Goal: Information Seeking & Learning: Learn about a topic

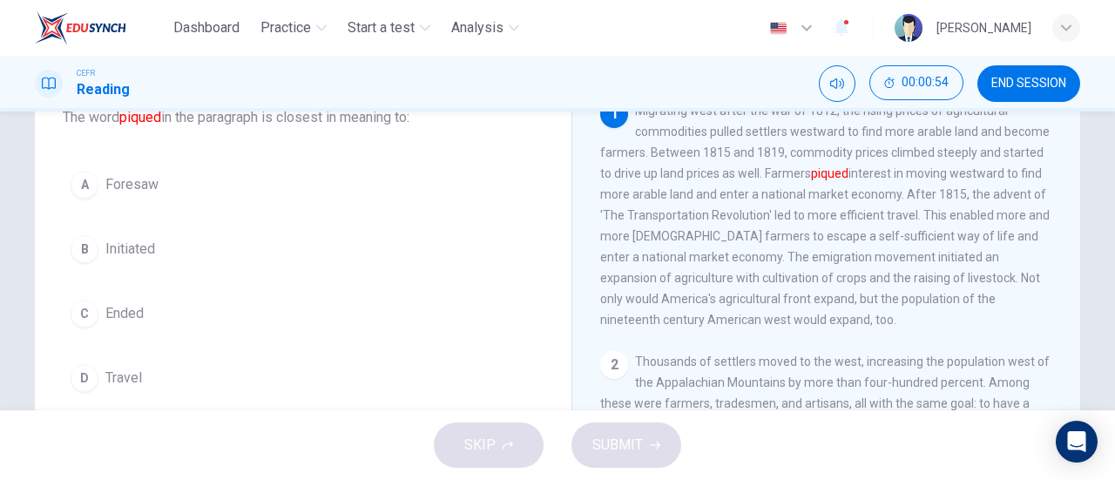
scroll to position [126, 0]
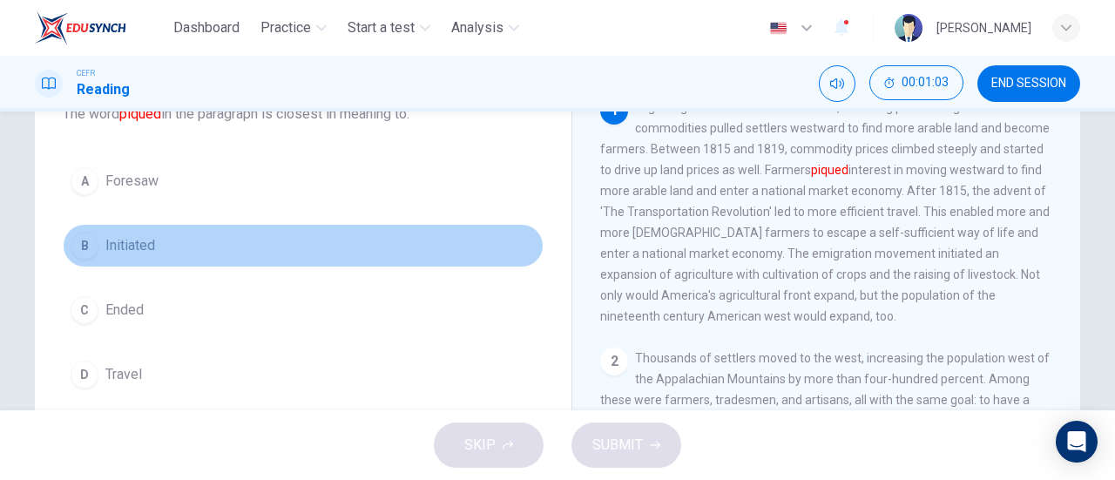
click at [159, 263] on button "B Initiated" at bounding box center [303, 246] width 481 height 44
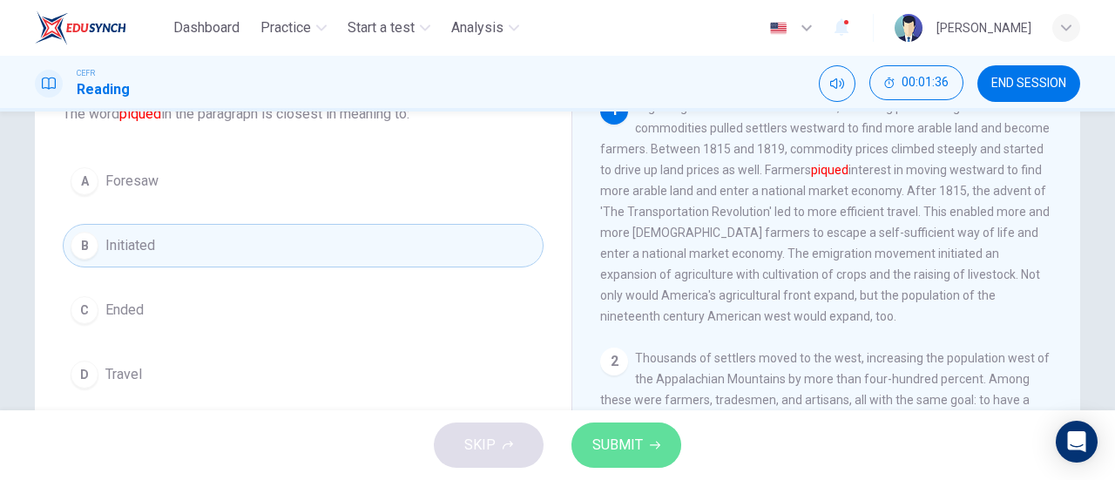
click at [607, 435] on span "SUBMIT" at bounding box center [617, 445] width 51 height 24
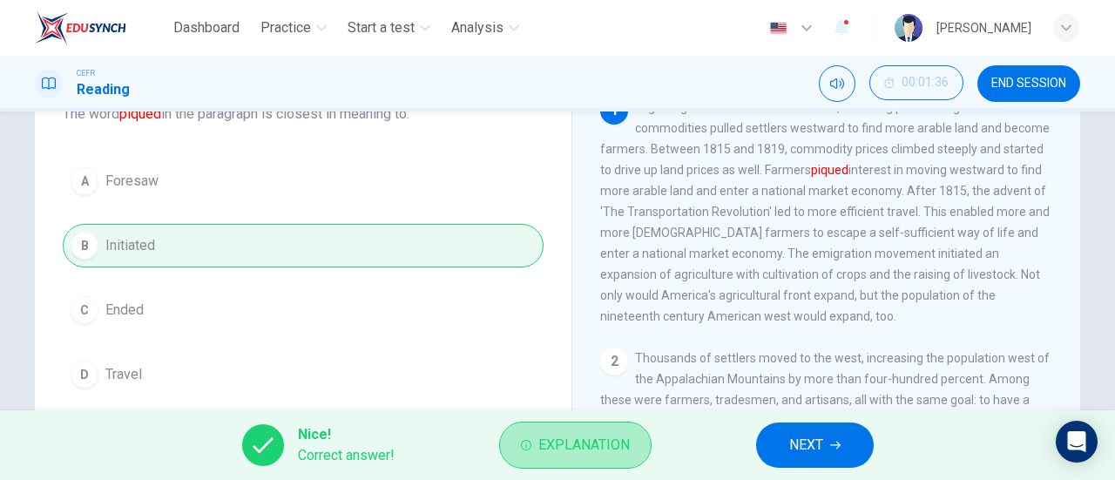
click at [607, 435] on span "Explanation" at bounding box center [583, 445] width 91 height 24
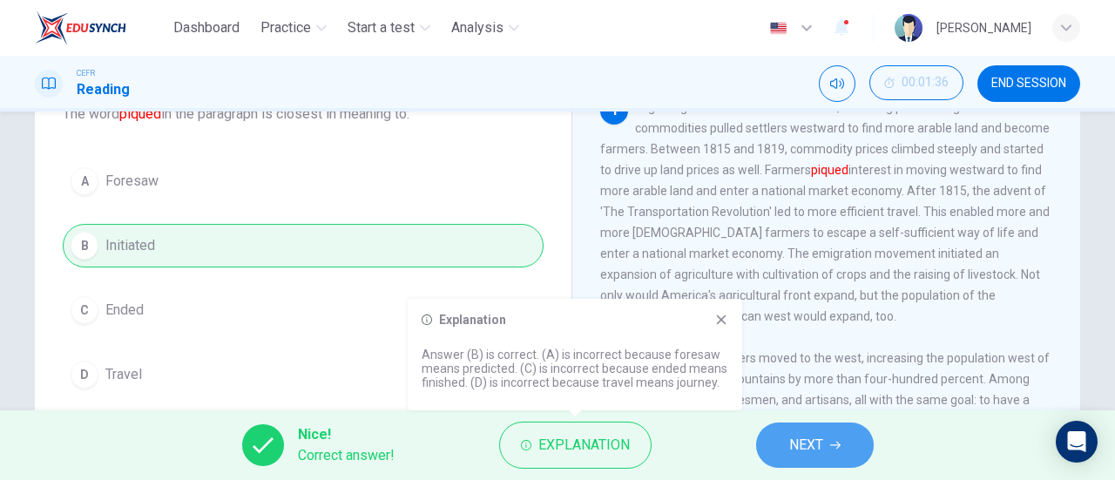
click at [779, 438] on button "NEXT" at bounding box center [815, 444] width 118 height 45
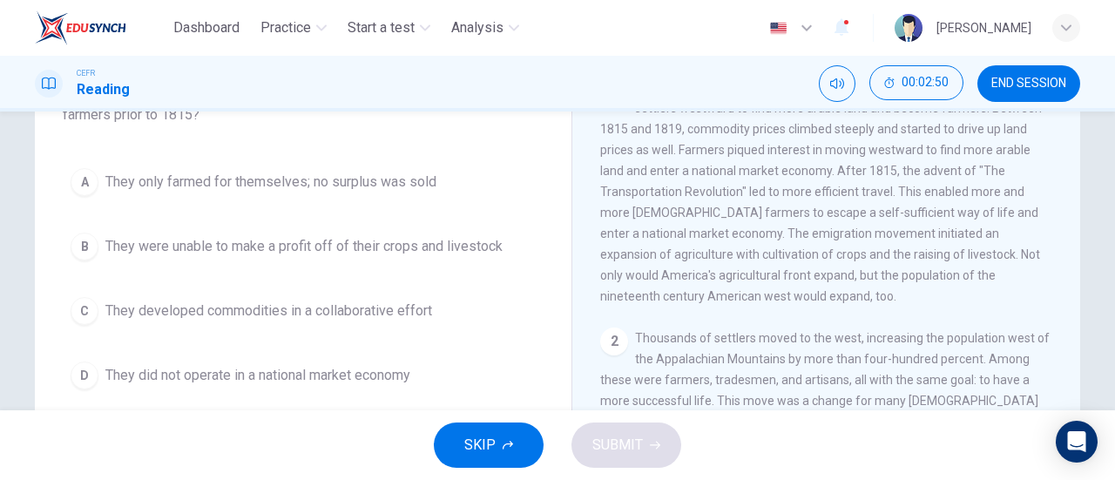
scroll to position [157, 0]
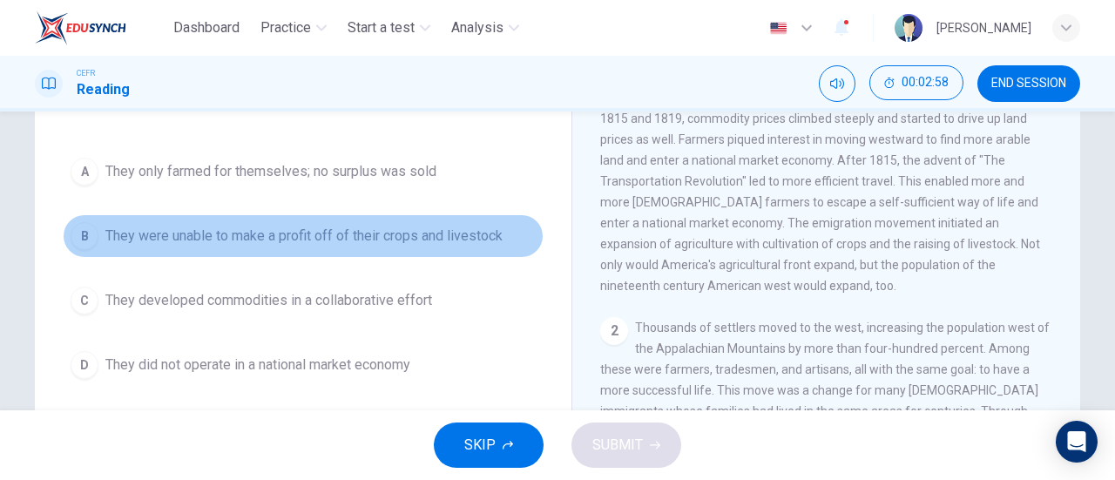
click at [418, 243] on span "They were unable to make a profit off of their crops and livestock" at bounding box center [303, 236] width 397 height 21
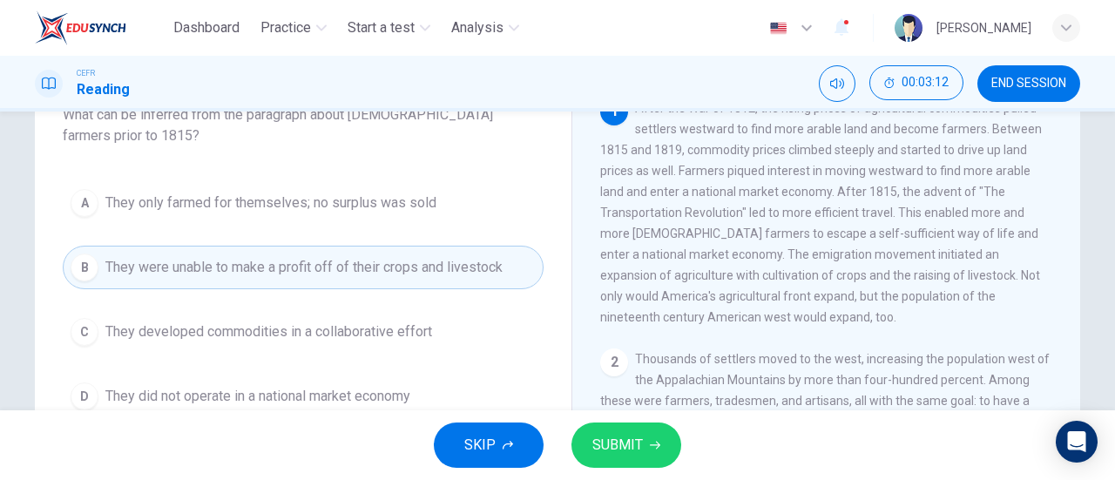
scroll to position [127, 0]
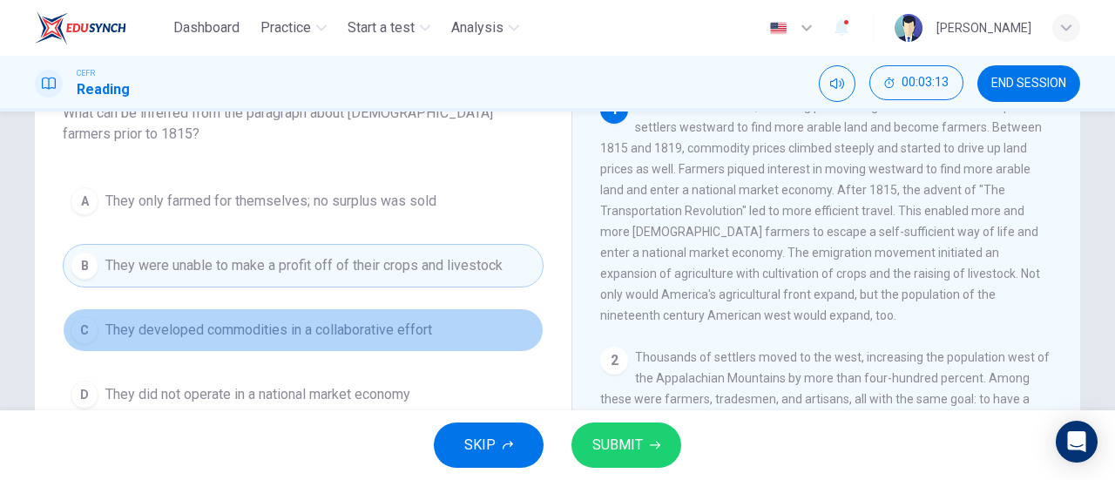
click at [398, 328] on span "They developed commodities in a collaborative effort" at bounding box center [268, 330] width 327 height 21
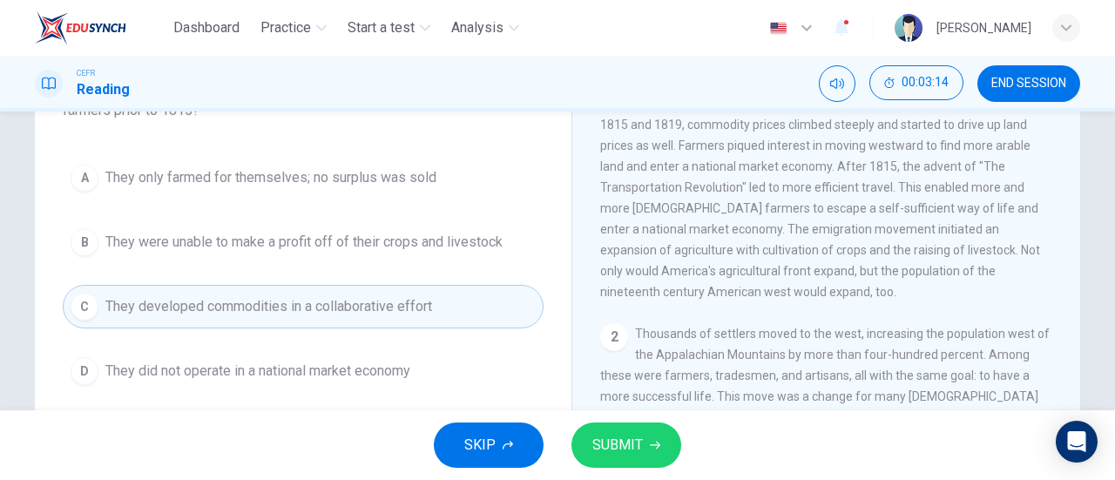
scroll to position [157, 0]
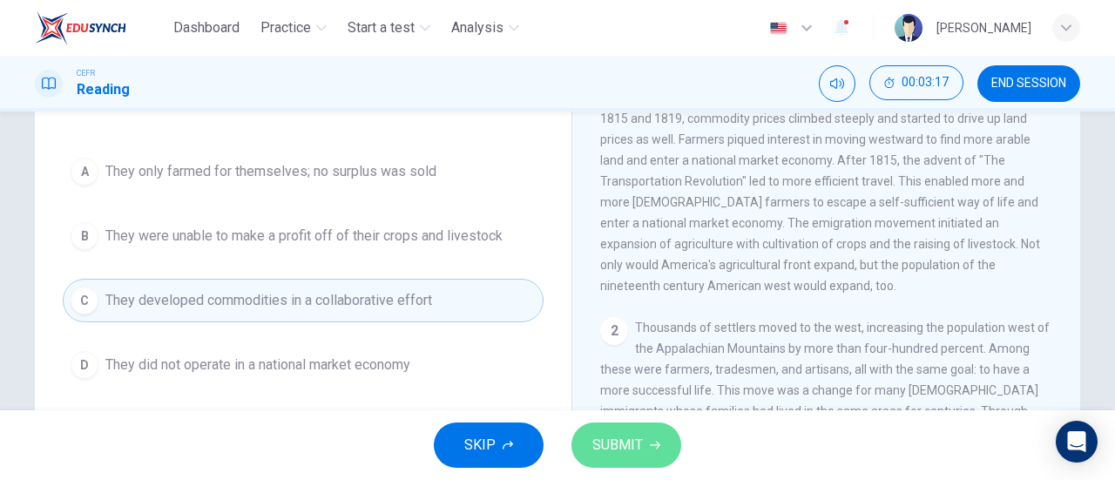
click at [602, 465] on button "SUBMIT" at bounding box center [626, 444] width 110 height 45
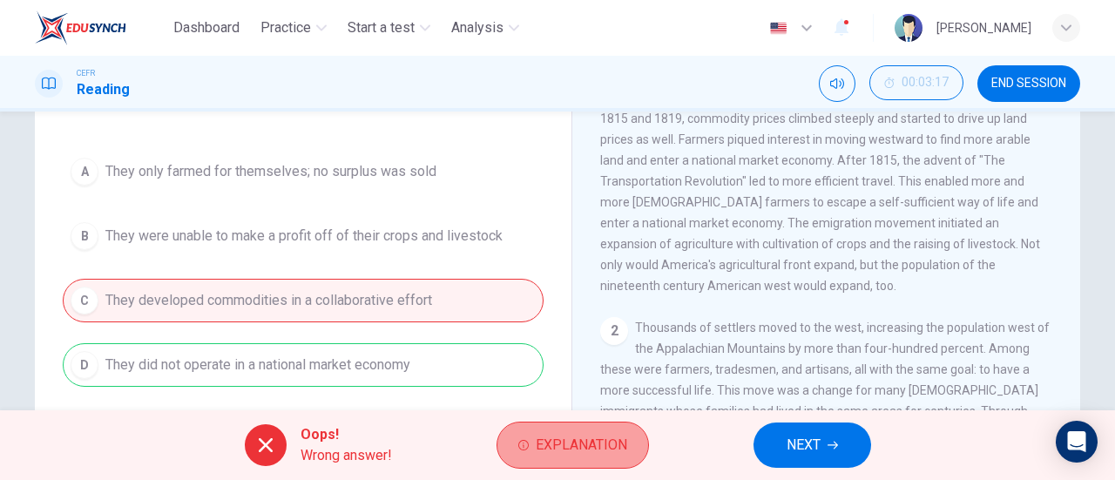
click at [554, 440] on span "Explanation" at bounding box center [581, 445] width 91 height 24
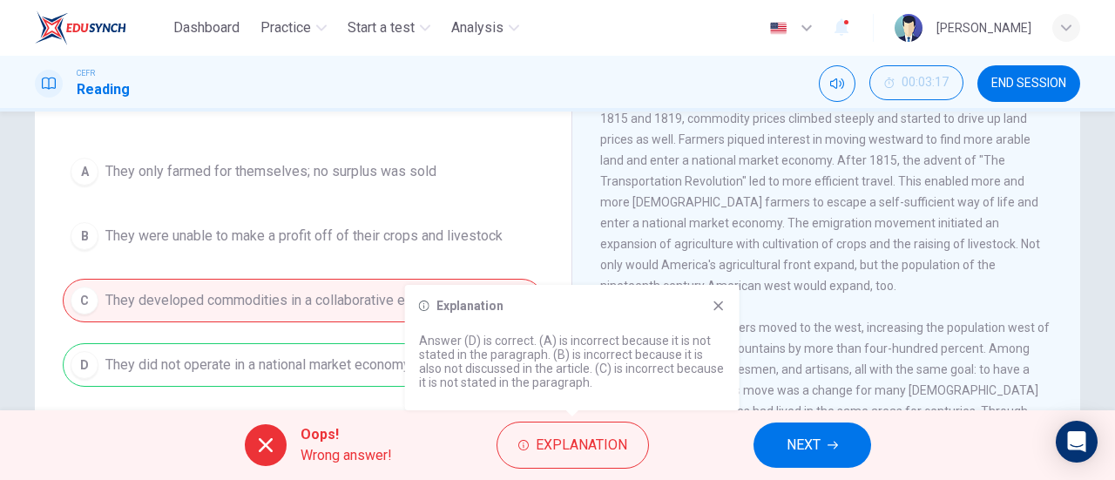
click at [724, 307] on icon at bounding box center [719, 306] width 14 height 14
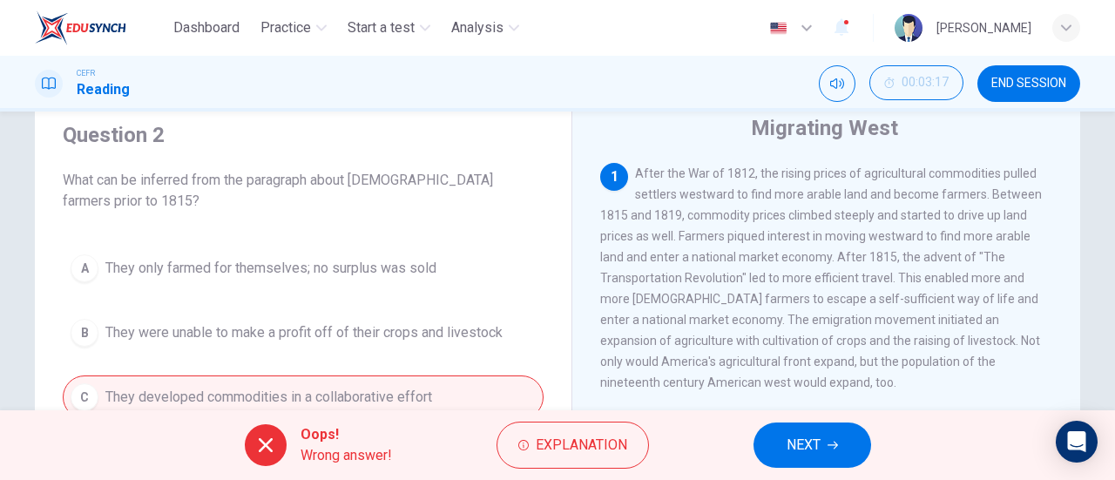
scroll to position [58, 0]
click at [768, 435] on button "NEXT" at bounding box center [812, 444] width 118 height 45
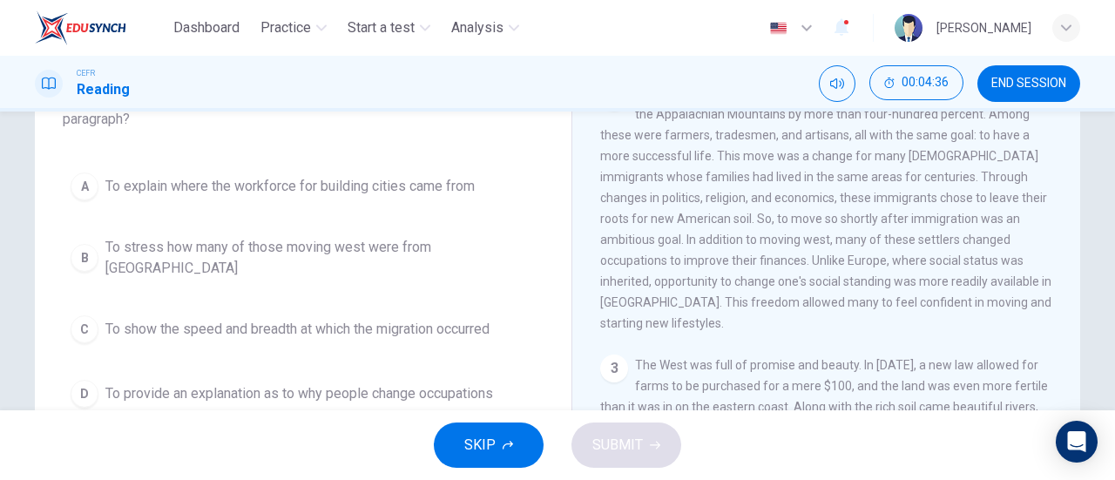
scroll to position [148, 0]
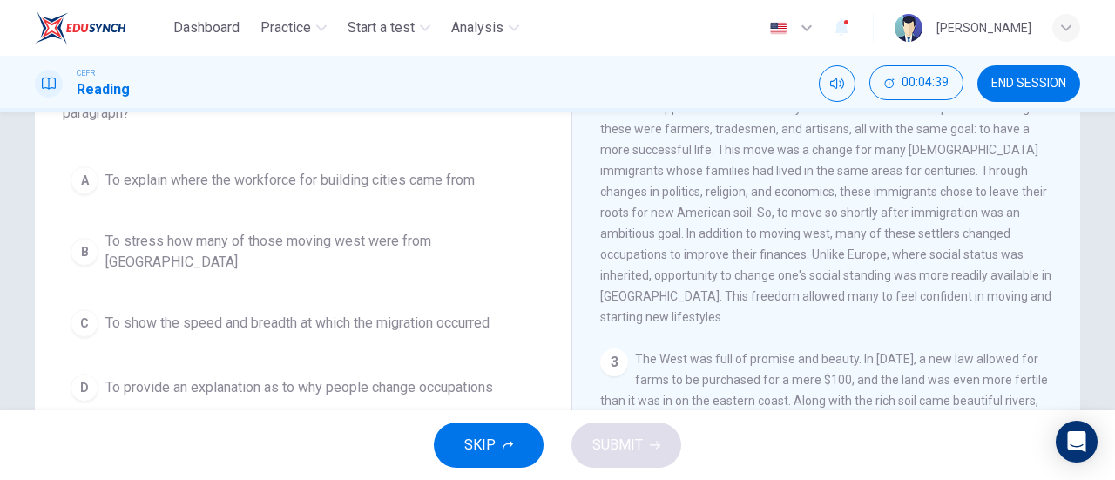
click at [137, 313] on span "To show the speed and breadth at which the migration occurred" at bounding box center [297, 323] width 384 height 21
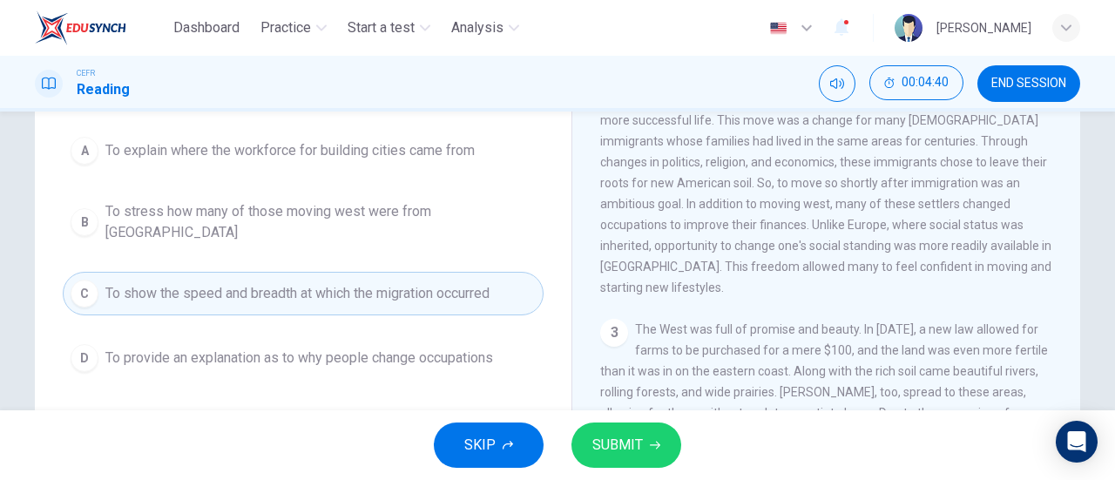
scroll to position [181, 0]
click at [650, 465] on button "SUBMIT" at bounding box center [626, 444] width 110 height 45
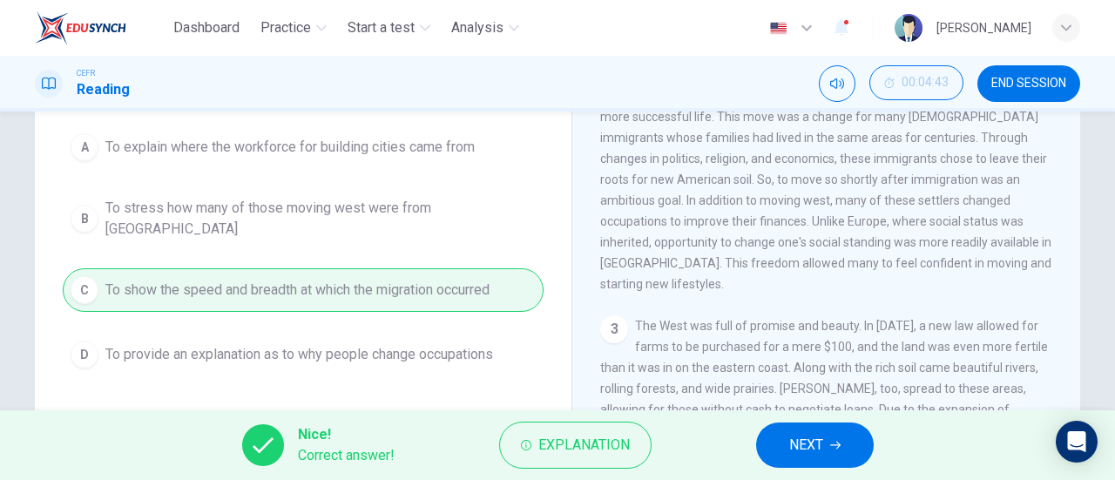
click at [782, 441] on button "NEXT" at bounding box center [815, 444] width 118 height 45
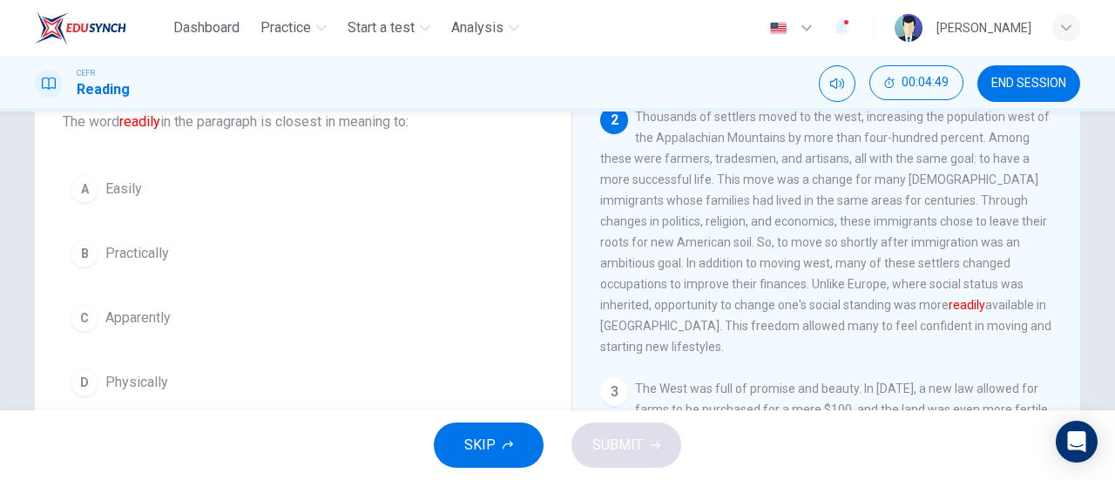
scroll to position [120, 0]
click at [115, 200] on button "A Easily" at bounding box center [303, 187] width 481 height 44
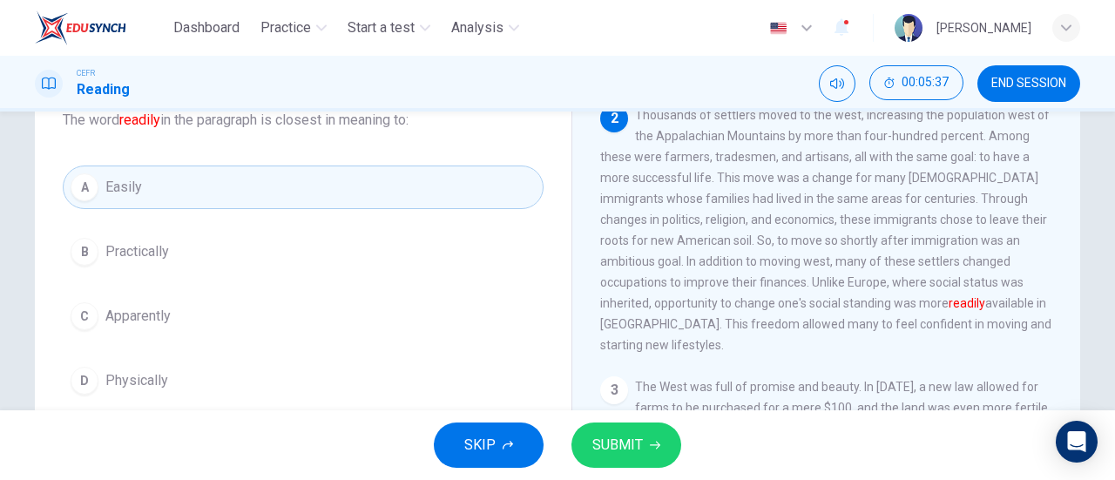
click at [601, 457] on button "SUBMIT" at bounding box center [626, 444] width 110 height 45
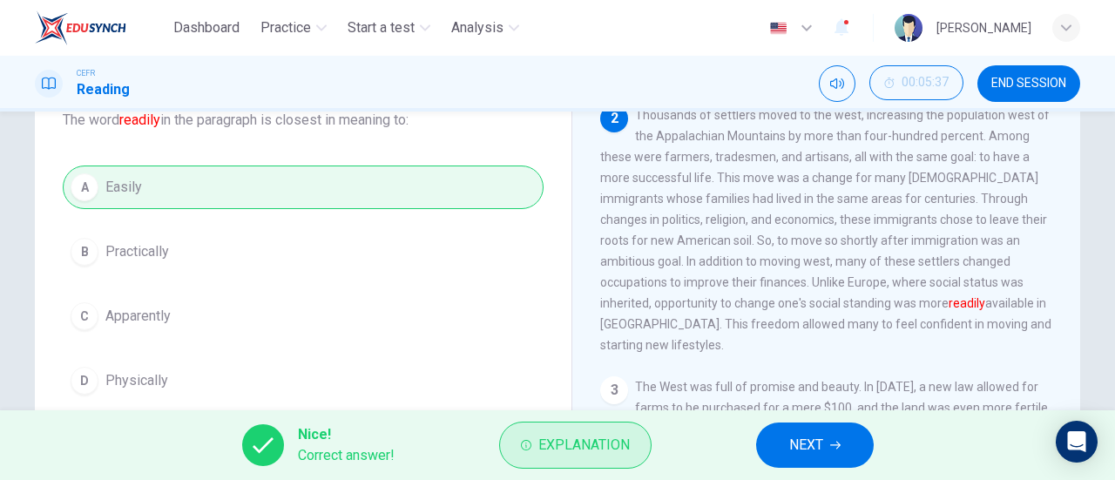
click at [550, 462] on button "Explanation" at bounding box center [575, 445] width 152 height 47
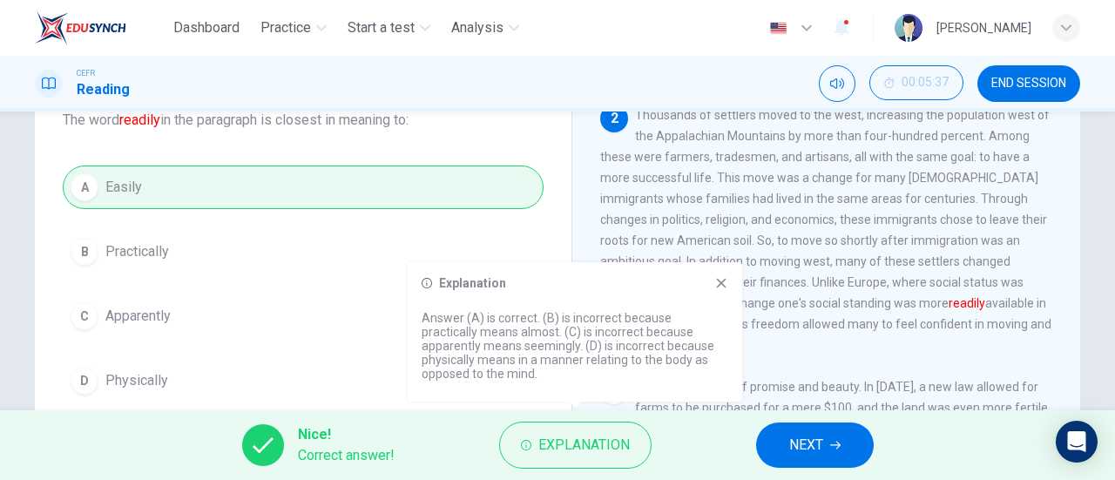
click at [818, 455] on span "NEXT" at bounding box center [806, 445] width 34 height 24
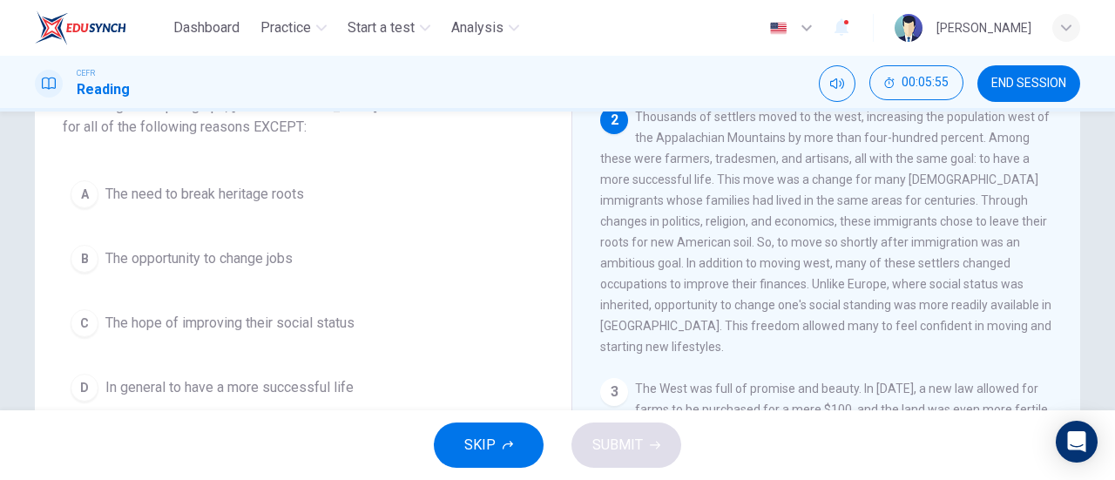
scroll to position [130, 0]
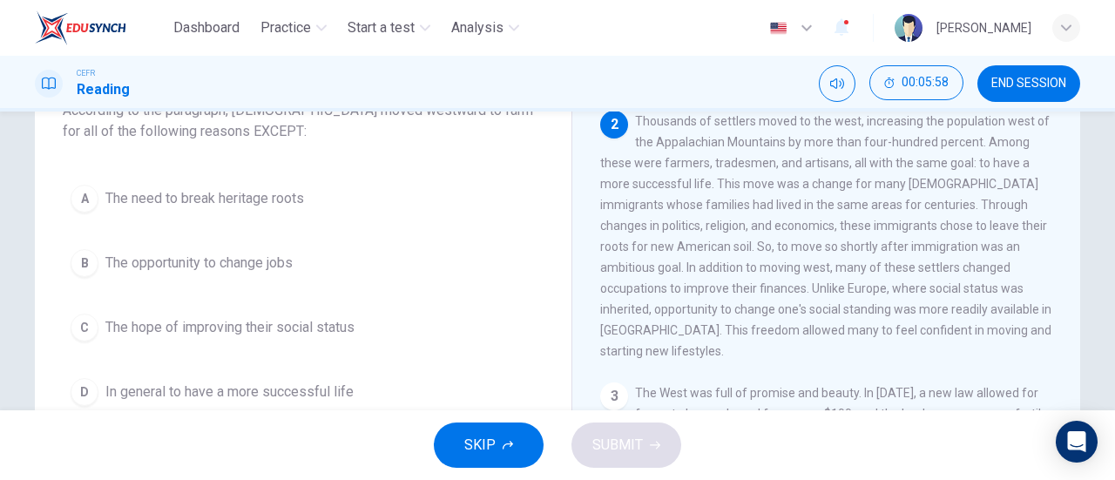
click at [170, 203] on span "The need to break heritage roots" at bounding box center [204, 198] width 199 height 21
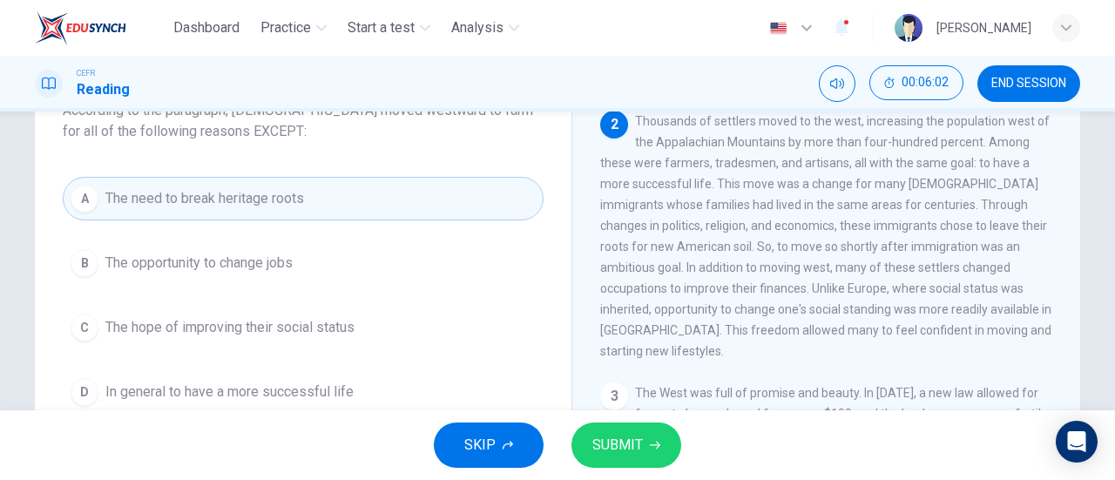
click at [635, 451] on span "SUBMIT" at bounding box center [617, 445] width 51 height 24
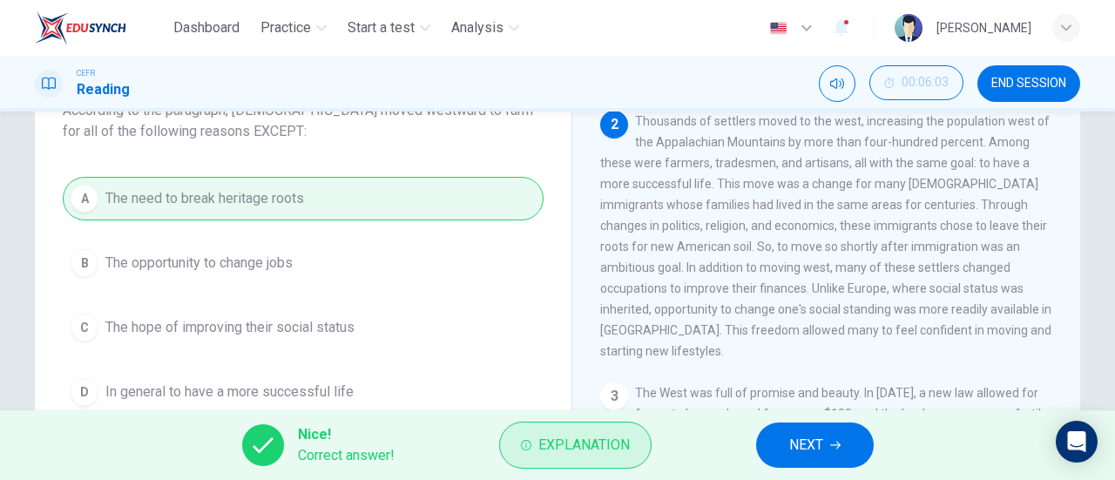
click at [604, 456] on span "Explanation" at bounding box center [583, 445] width 91 height 24
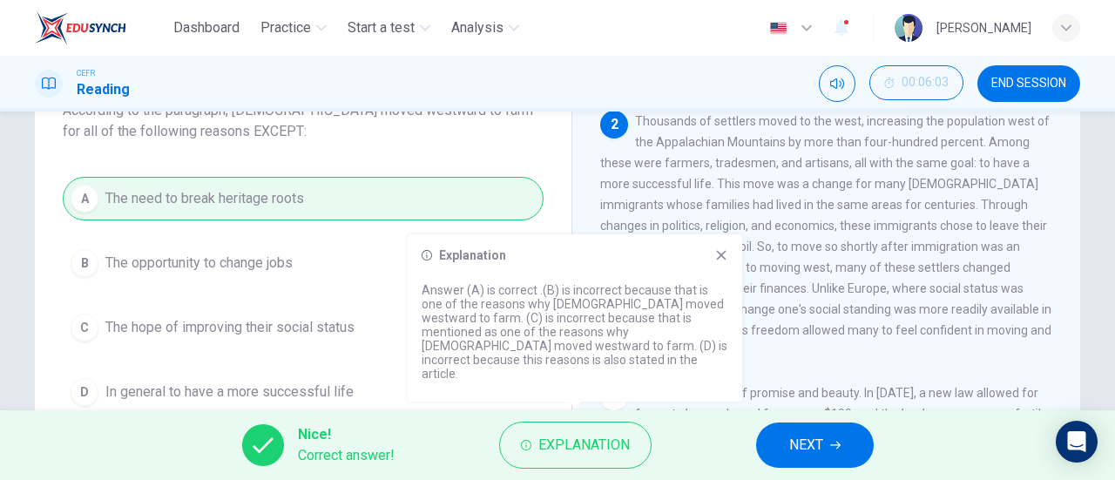
click at [797, 442] on span "NEXT" at bounding box center [806, 445] width 34 height 24
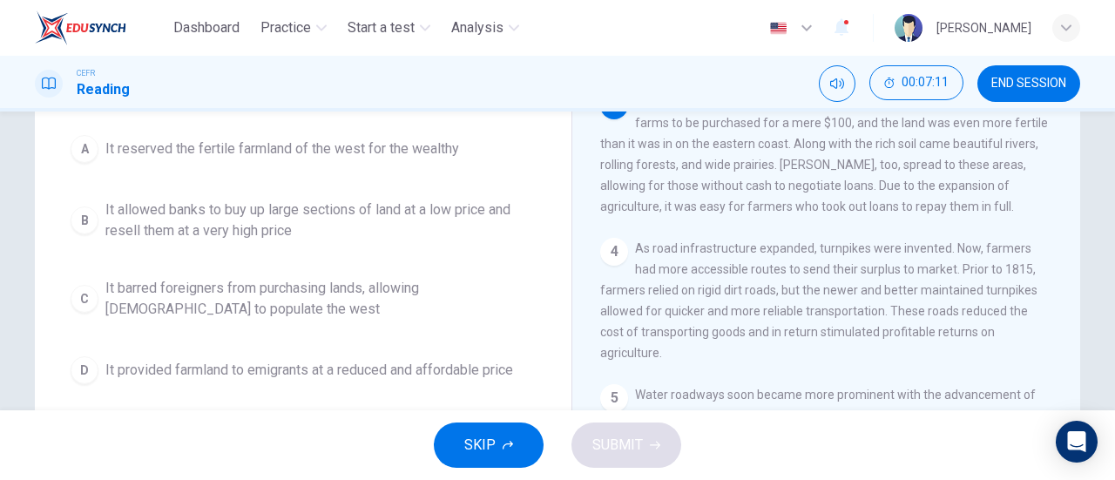
scroll to position [183, 0]
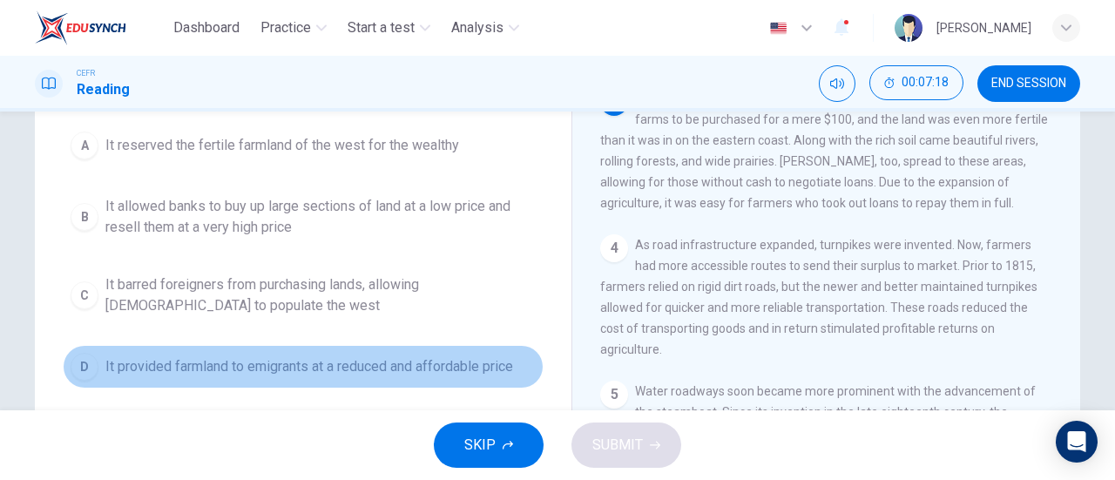
click at [187, 373] on span "It provided farmland to emigrants at a reduced and affordable price" at bounding box center [309, 366] width 408 height 21
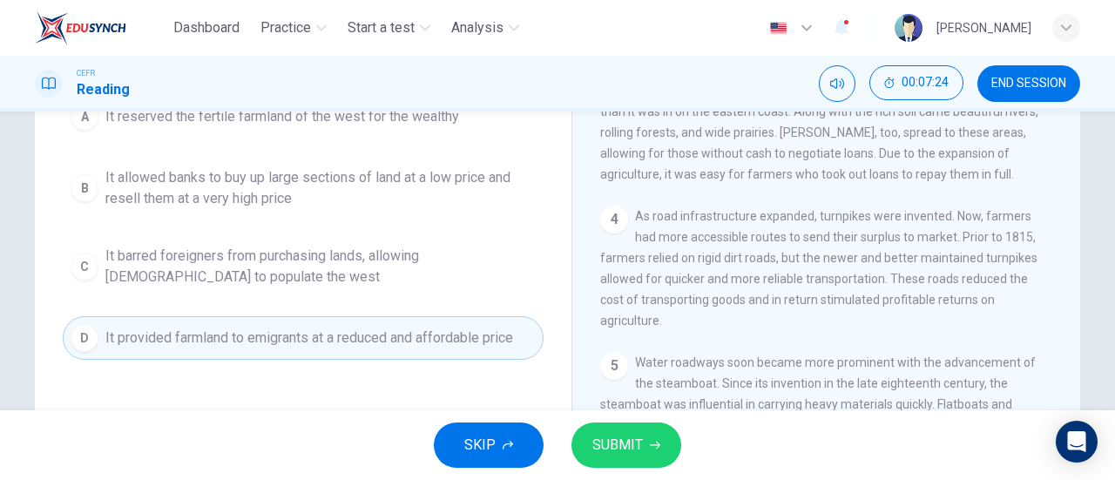
scroll to position [213, 0]
click at [646, 459] on button "SUBMIT" at bounding box center [626, 444] width 110 height 45
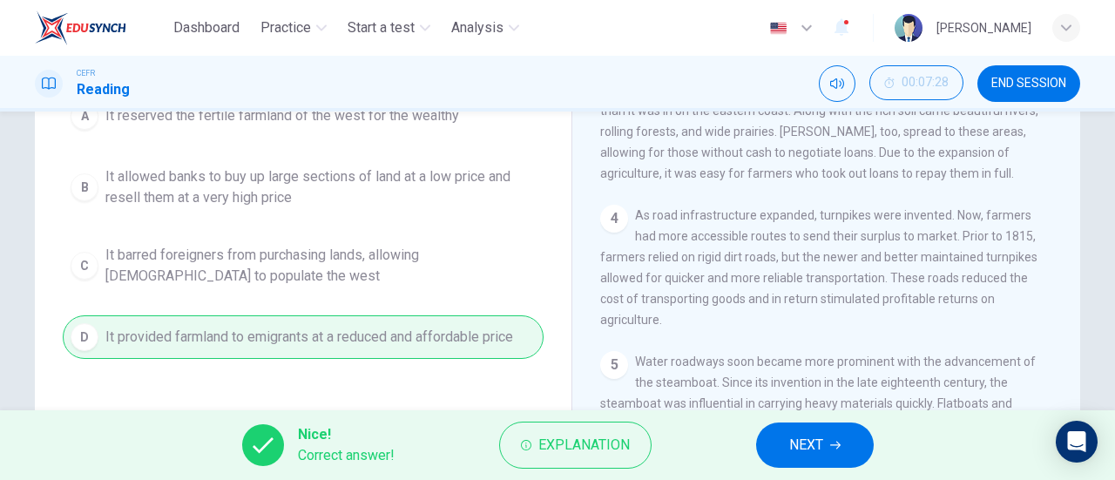
click at [799, 455] on span "NEXT" at bounding box center [806, 445] width 34 height 24
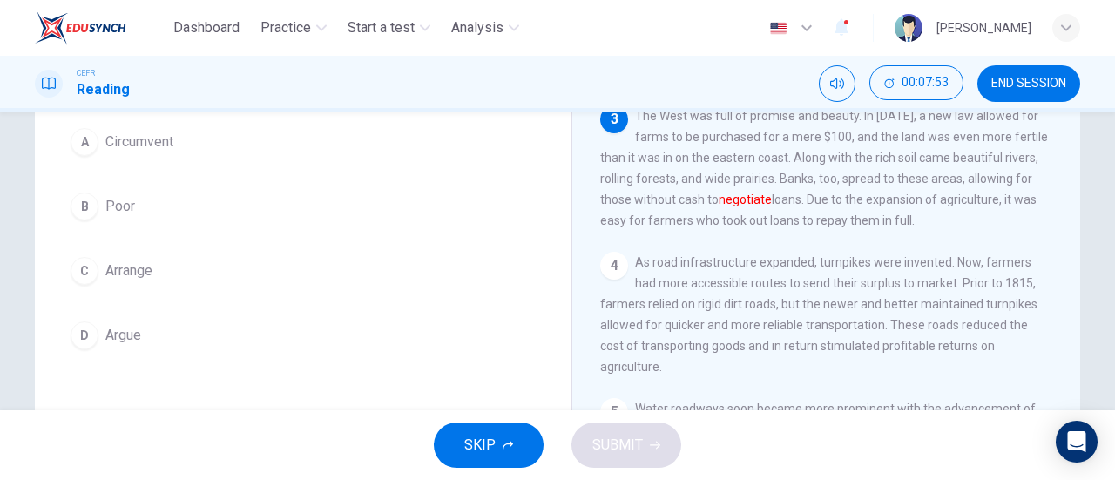
scroll to position [167, 0]
click at [118, 268] on span "Arrange" at bounding box center [128, 269] width 47 height 21
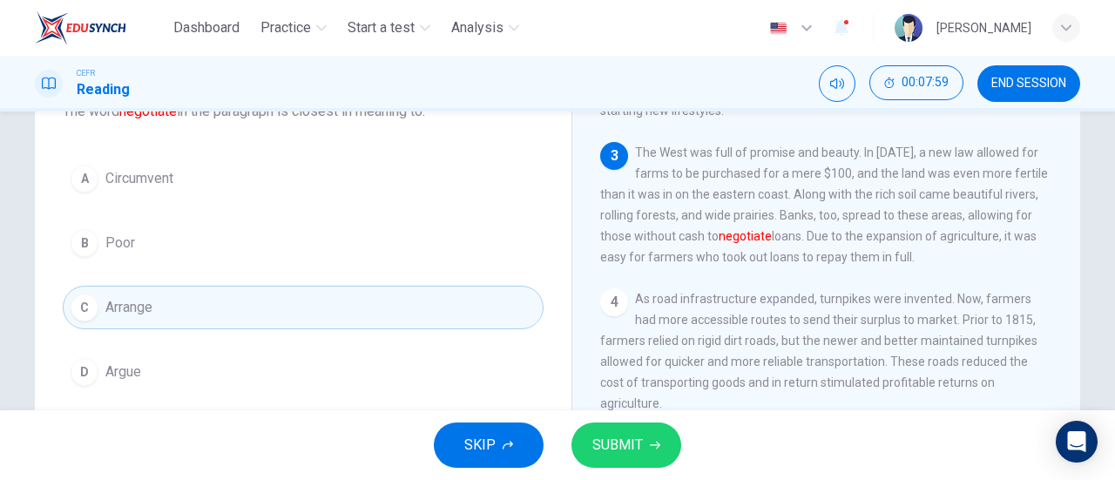
scroll to position [145, 0]
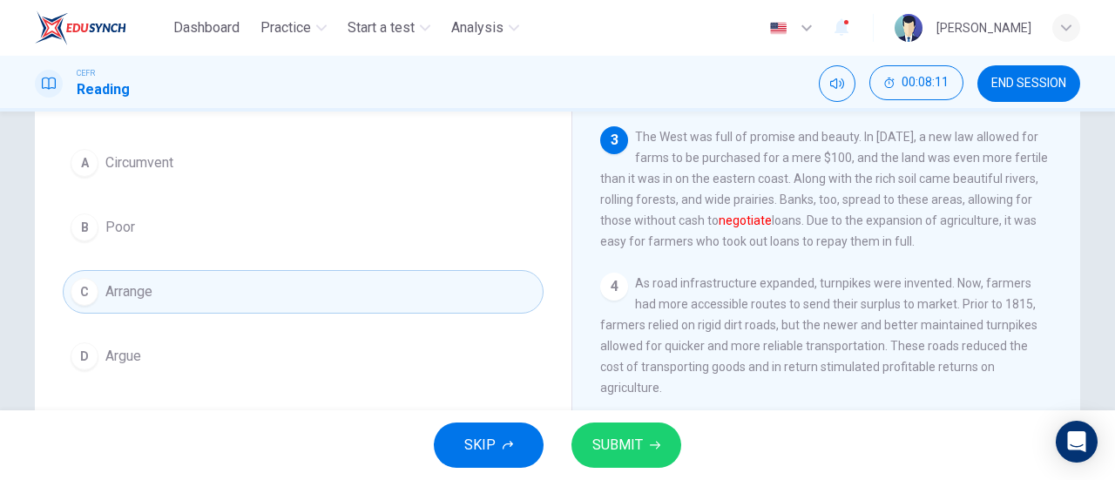
click at [111, 177] on button "A Circumvent" at bounding box center [303, 163] width 481 height 44
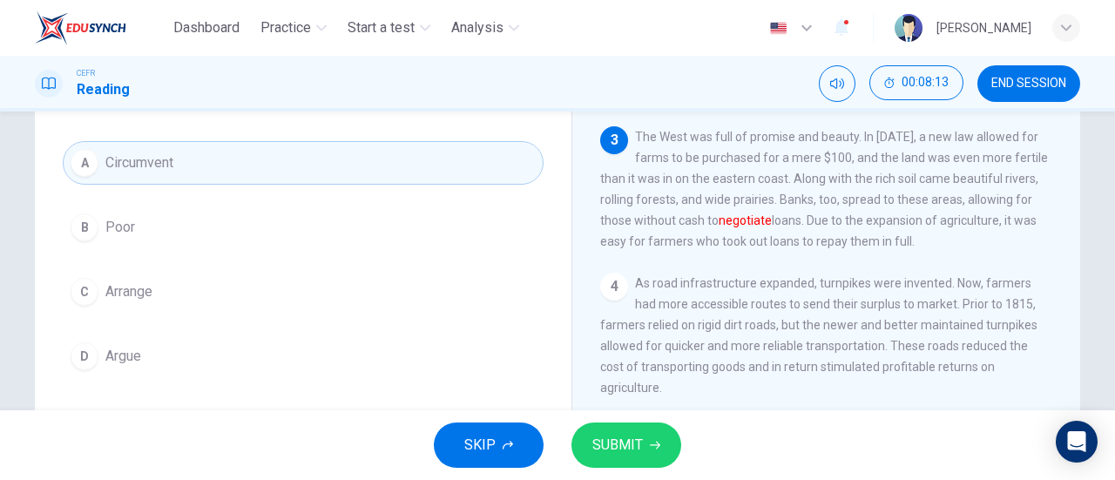
click at [623, 463] on button "SUBMIT" at bounding box center [626, 444] width 110 height 45
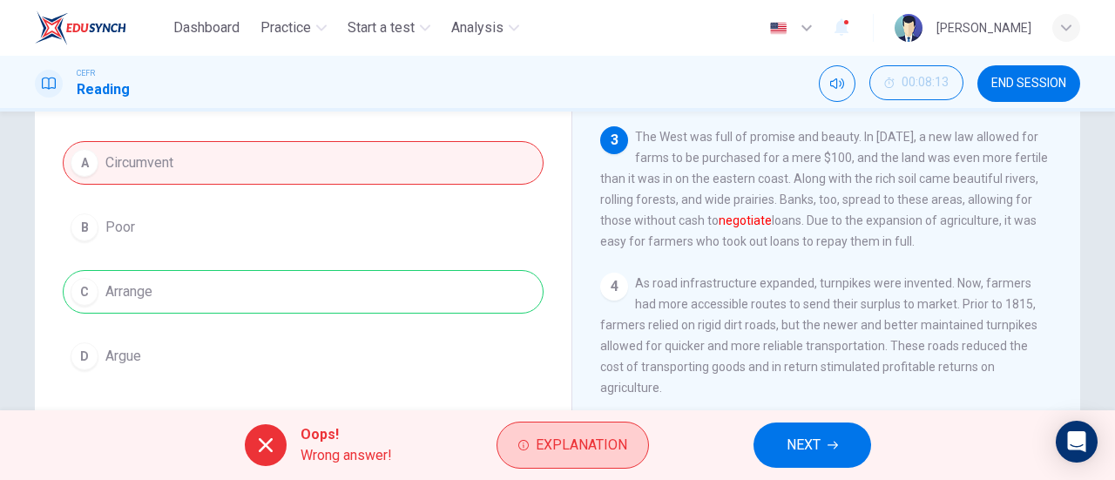
click at [549, 454] on span "Explanation" at bounding box center [581, 445] width 91 height 24
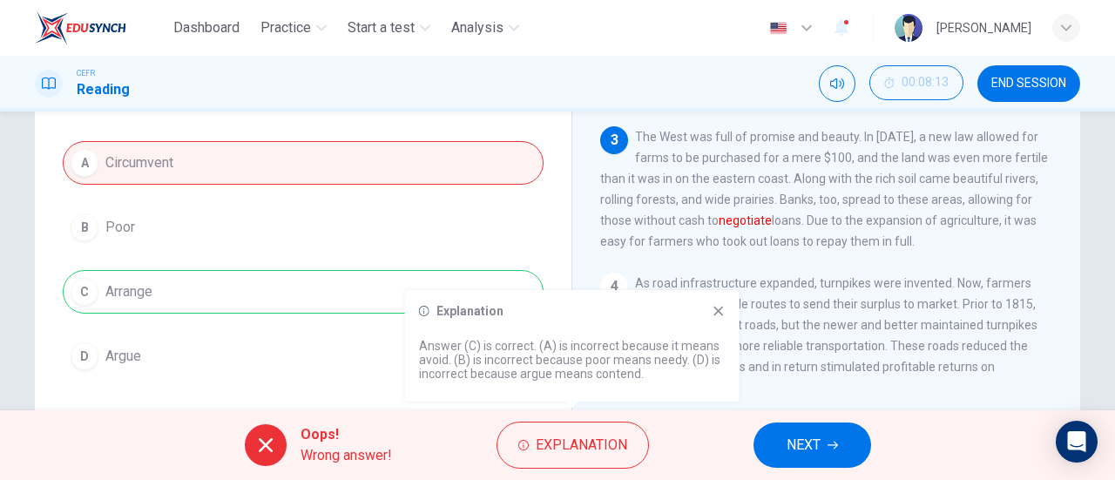
click at [779, 447] on button "NEXT" at bounding box center [812, 444] width 118 height 45
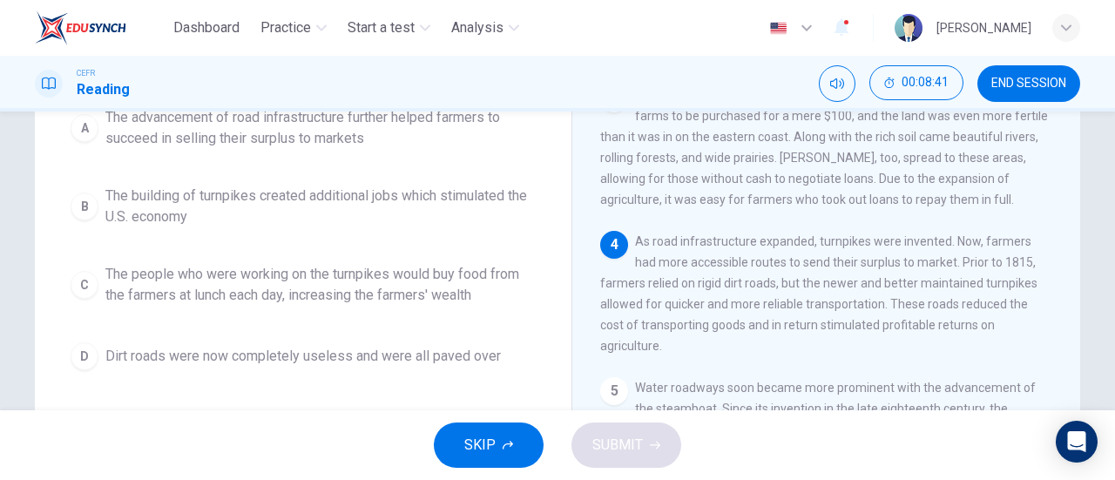
scroll to position [163, 0]
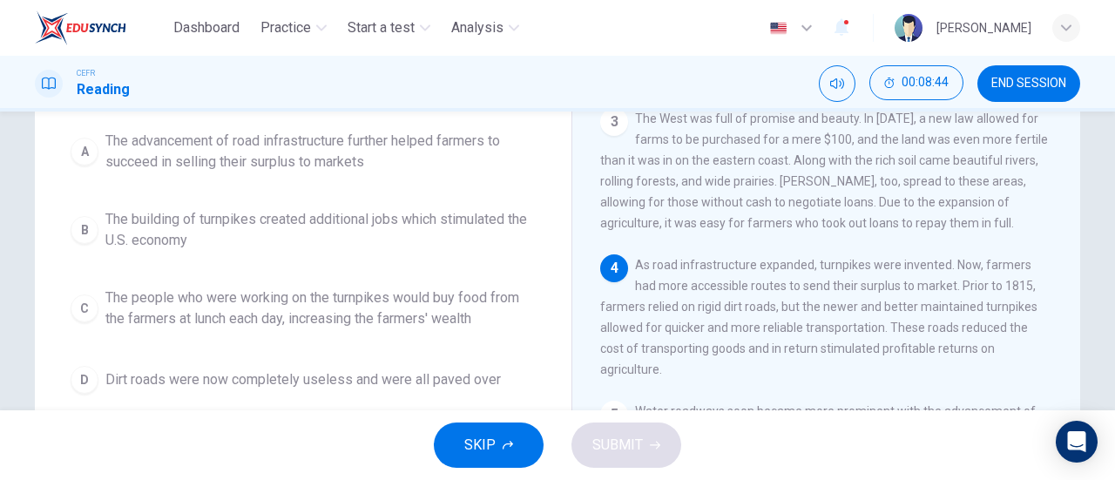
click at [111, 156] on span "The advancement of road infrastructure further helped farmers to succeed in sel…" at bounding box center [320, 152] width 430 height 42
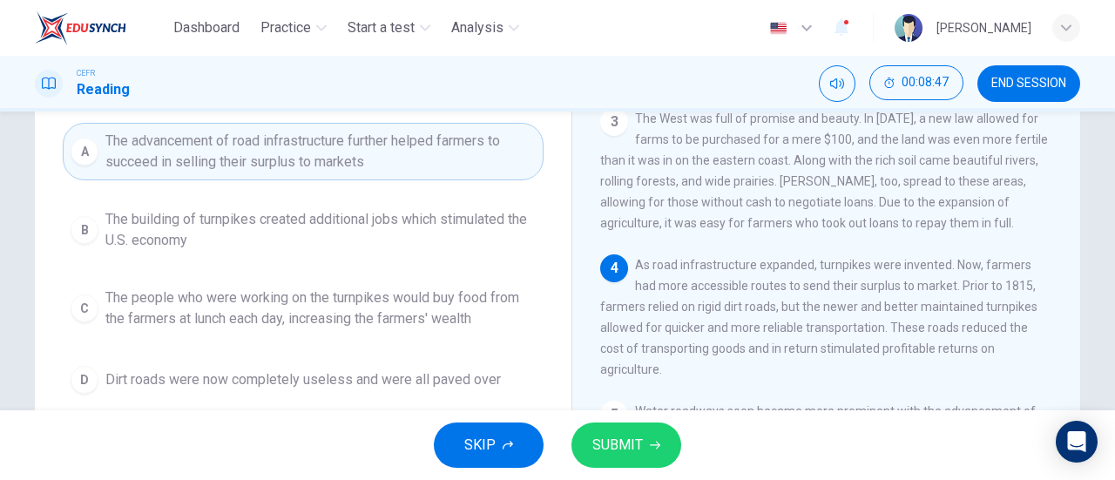
click at [625, 449] on span "SUBMIT" at bounding box center [617, 445] width 51 height 24
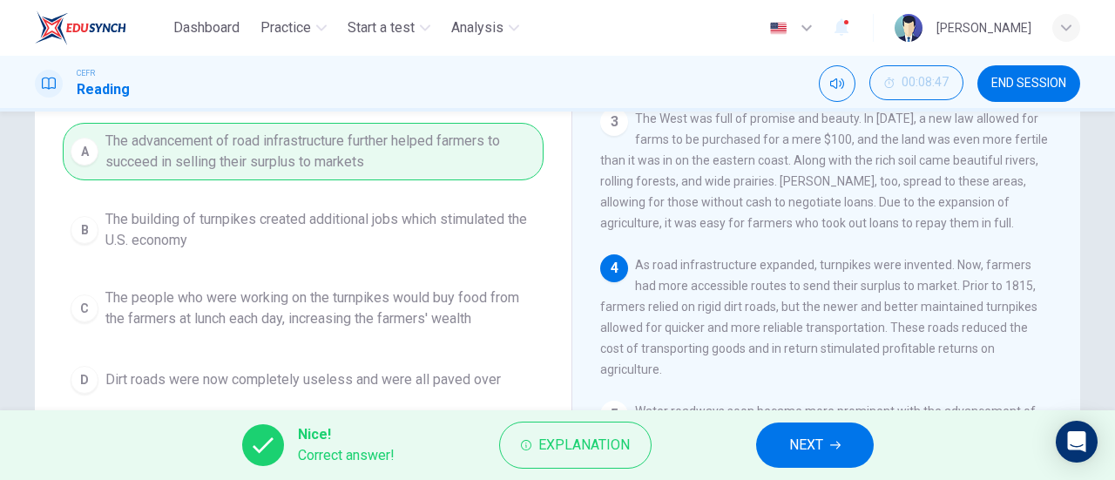
click at [803, 457] on button "NEXT" at bounding box center [815, 444] width 118 height 45
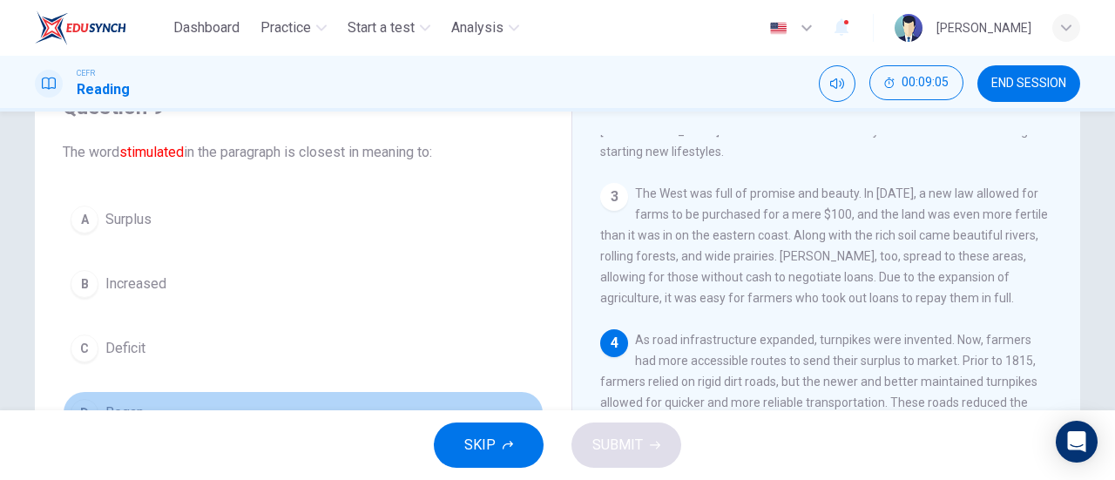
click at [67, 402] on button "D Began" at bounding box center [303, 413] width 481 height 44
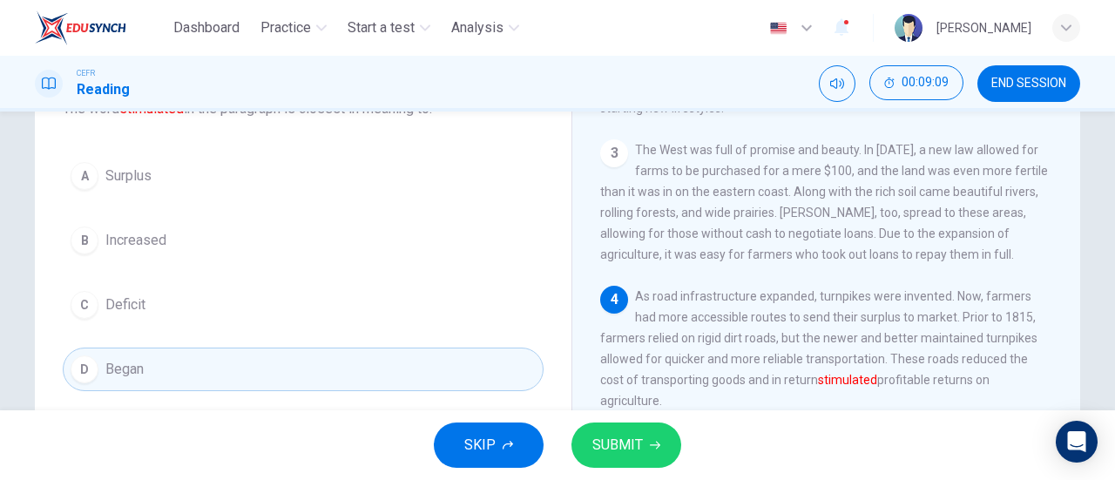
scroll to position [131, 0]
click at [125, 240] on span "Increased" at bounding box center [135, 241] width 61 height 21
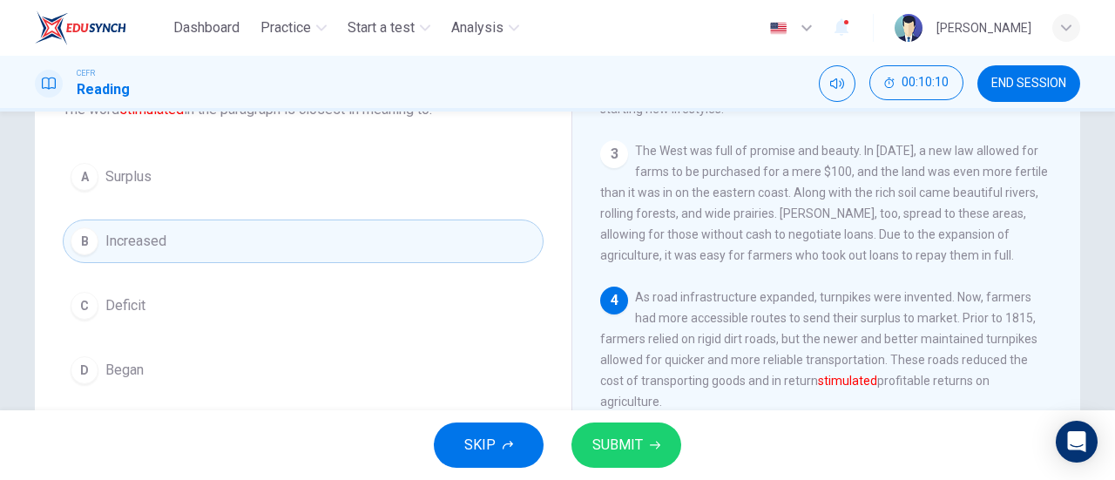
click at [630, 455] on span "SUBMIT" at bounding box center [617, 445] width 51 height 24
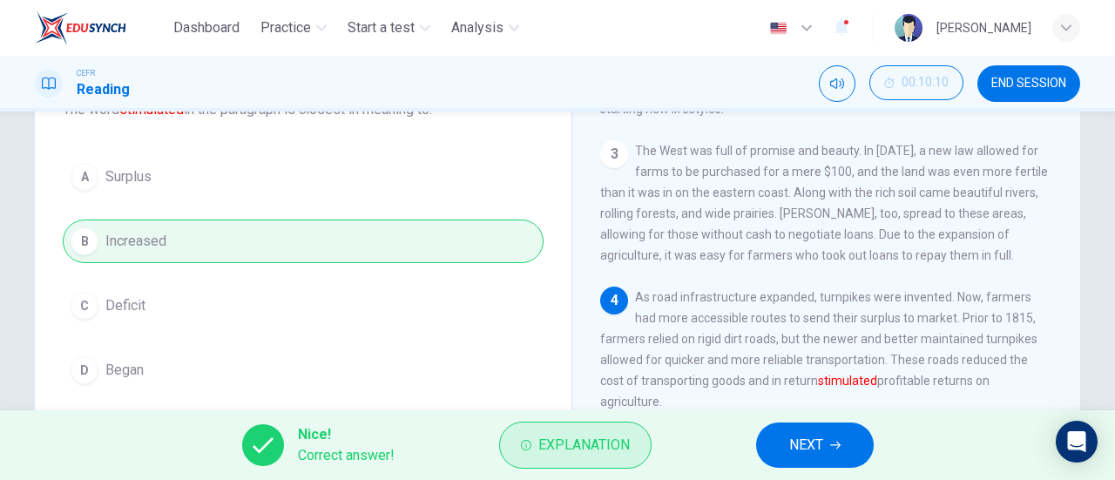
click at [550, 450] on span "Explanation" at bounding box center [583, 445] width 91 height 24
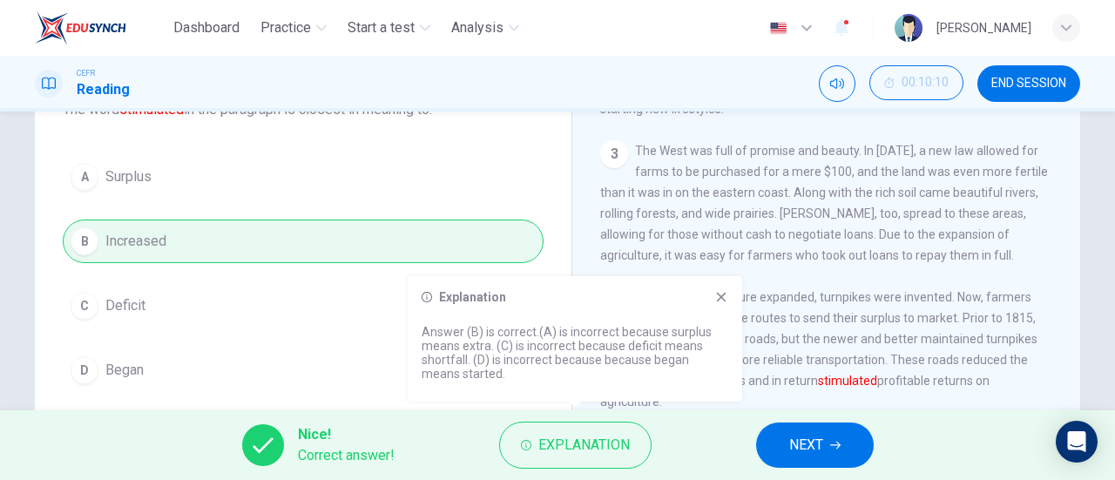
click at [798, 458] on button "NEXT" at bounding box center [815, 444] width 118 height 45
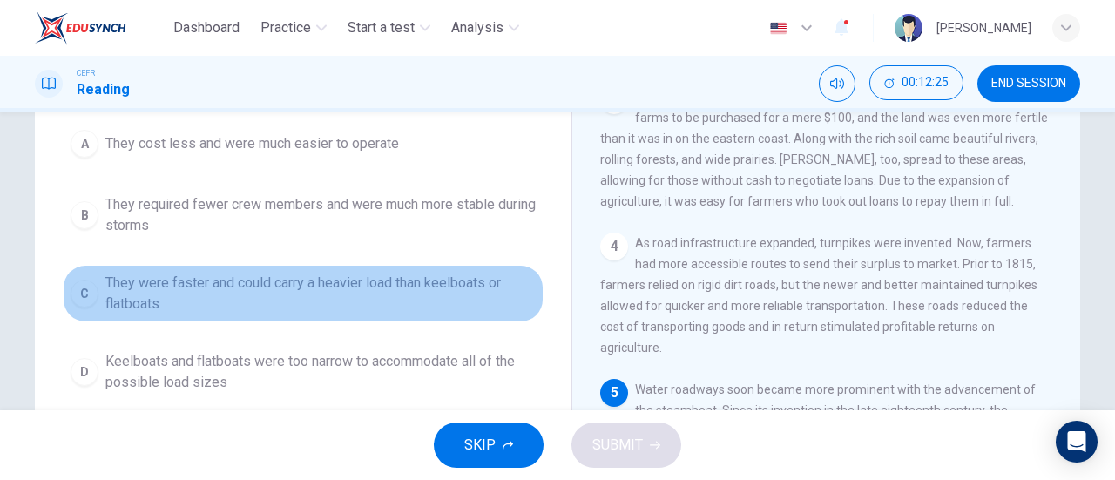
scroll to position [189, 0]
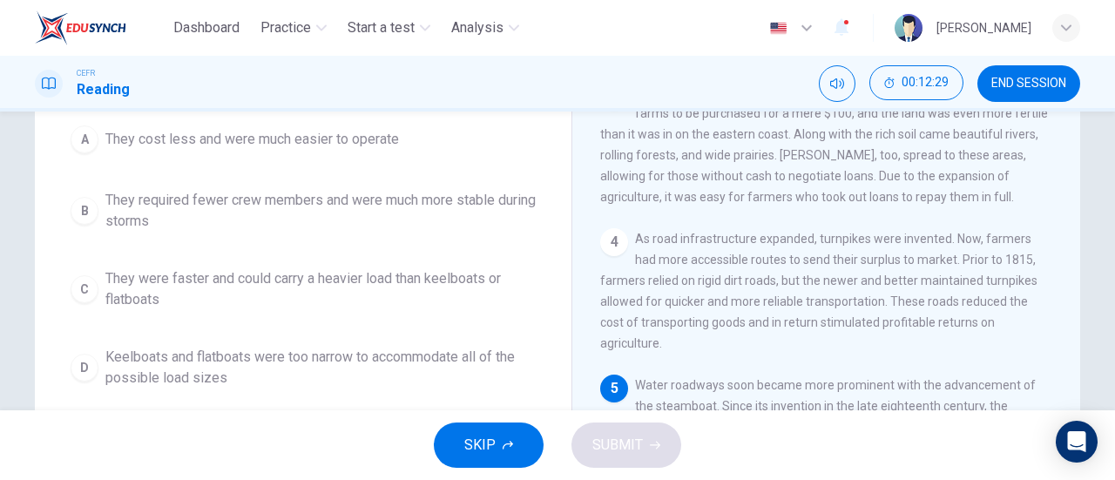
click at [106, 301] on span "They were faster and could carry a heavier load than keelboats or flatboats" at bounding box center [320, 289] width 430 height 42
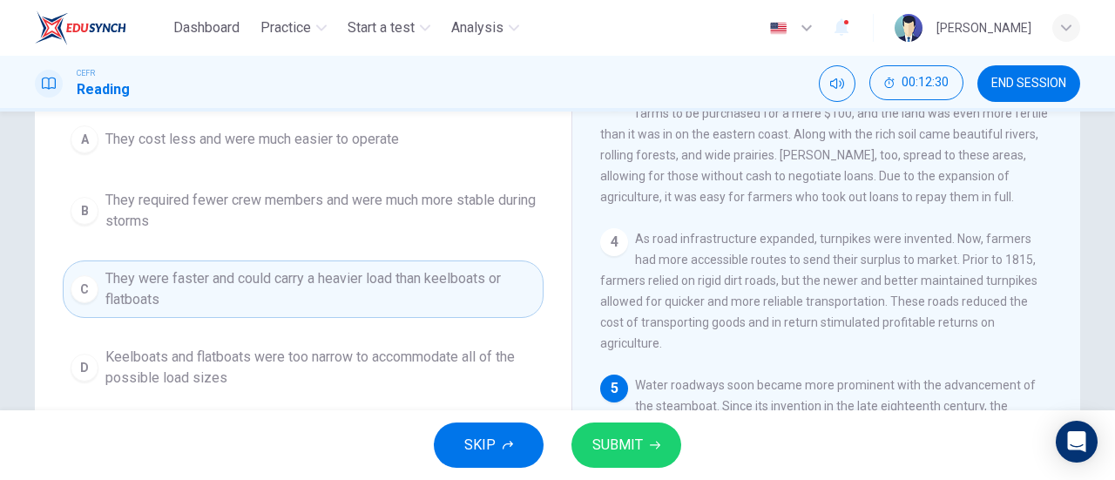
click at [622, 449] on span "SUBMIT" at bounding box center [617, 445] width 51 height 24
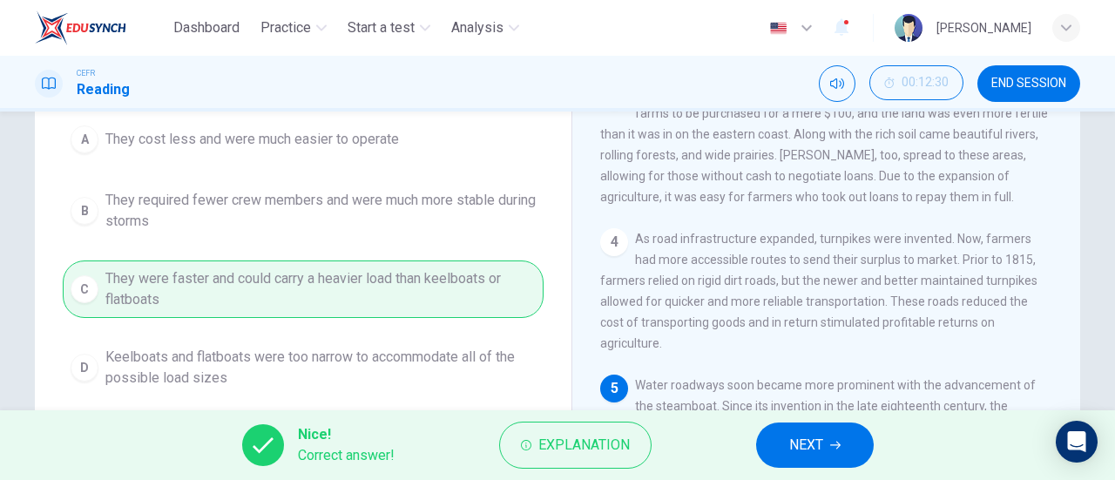
click at [826, 452] on button "NEXT" at bounding box center [815, 444] width 118 height 45
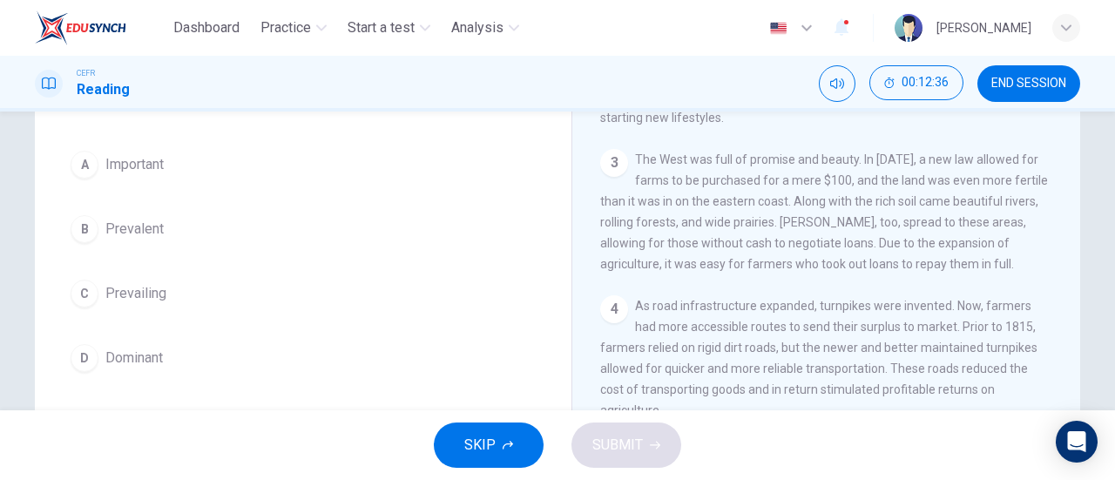
scroll to position [138, 0]
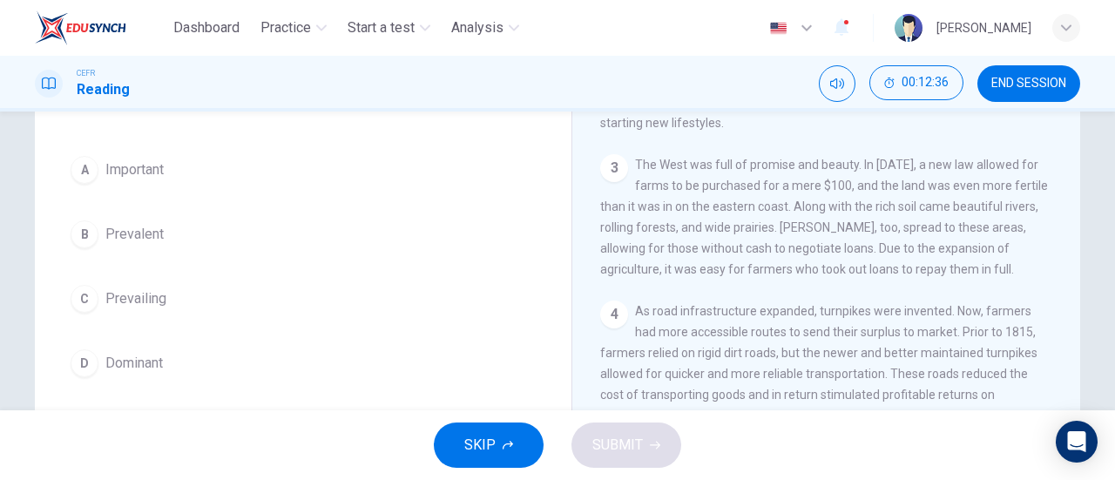
click at [127, 354] on span "Dominant" at bounding box center [133, 363] width 57 height 21
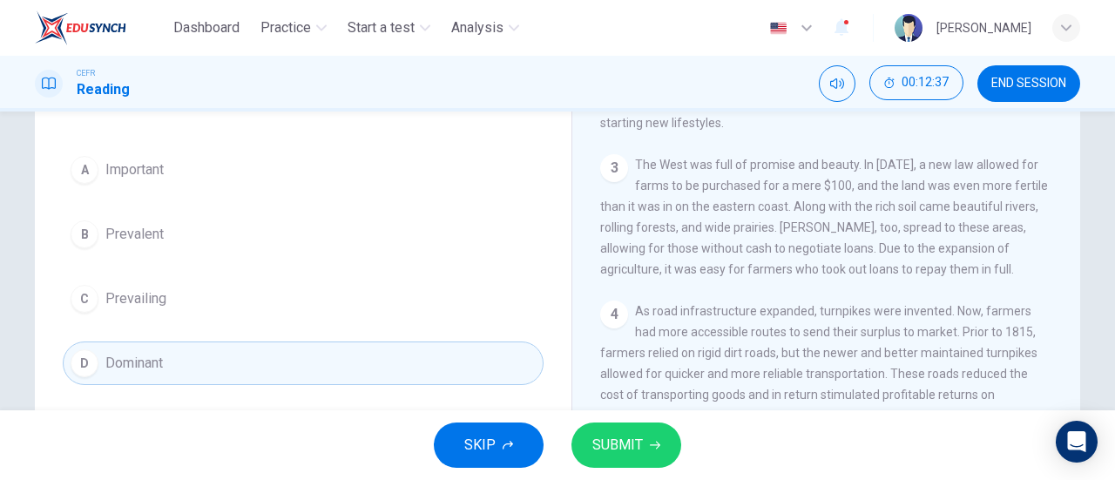
click at [643, 453] on button "SUBMIT" at bounding box center [626, 444] width 110 height 45
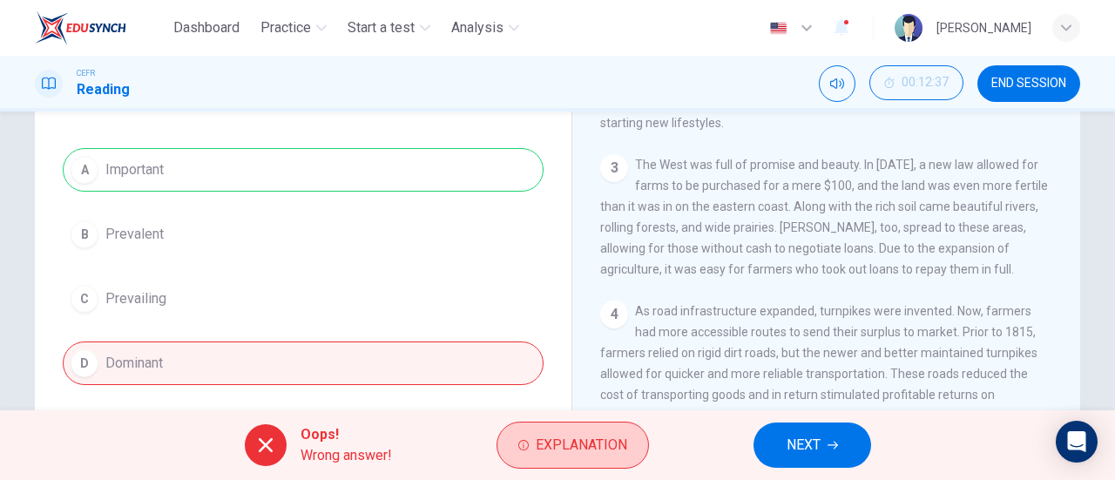
click at [591, 462] on button "Explanation" at bounding box center [572, 445] width 152 height 47
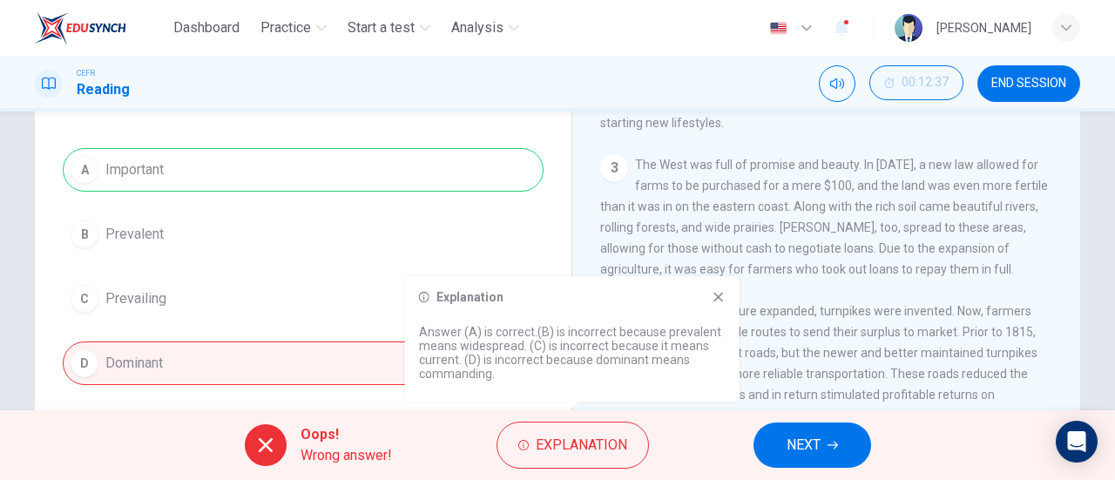
click at [738, 300] on div "Explanation Answer (A) is correct.(B) is incorrect because prevalent means wide…" at bounding box center [572, 338] width 334 height 125
click at [720, 297] on icon at bounding box center [719, 297] width 14 height 14
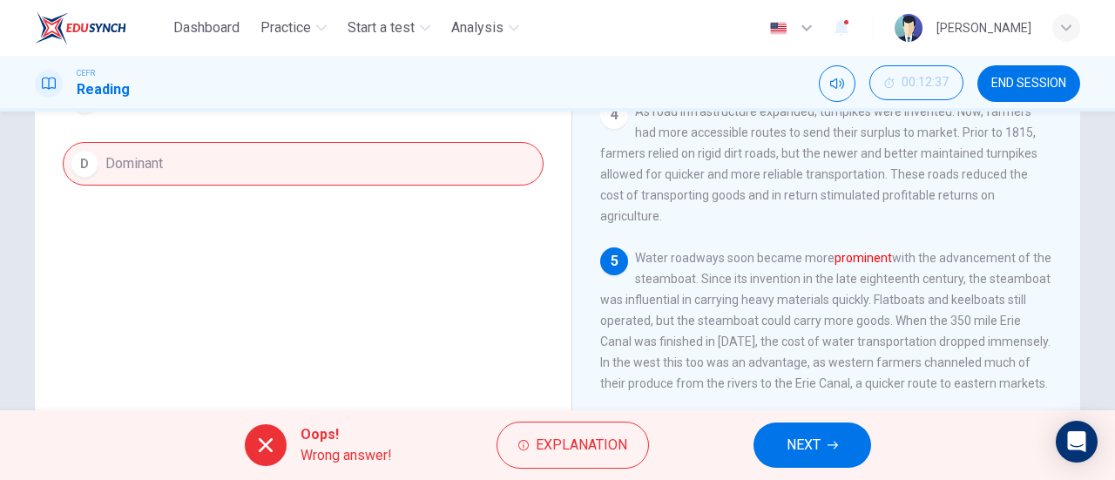
scroll to position [342, 0]
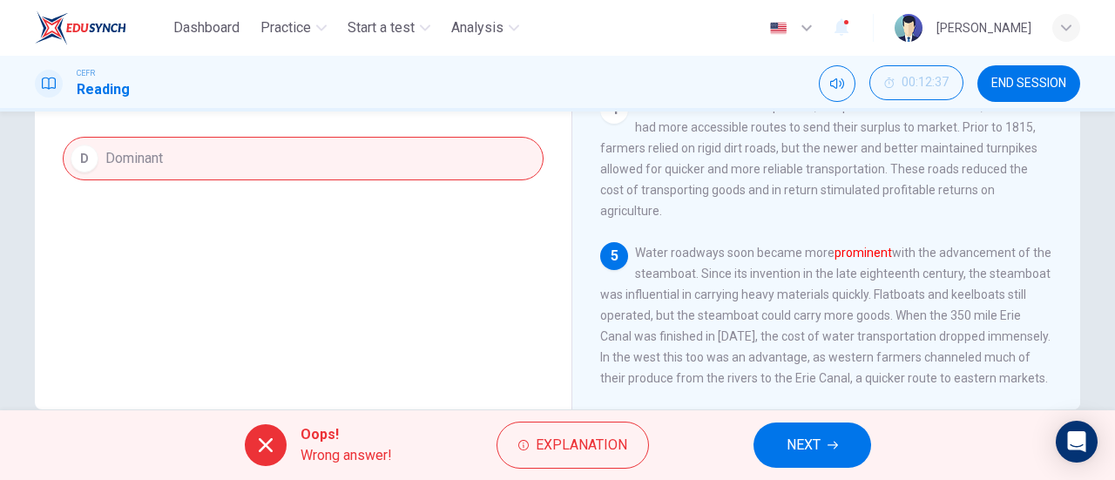
click at [799, 460] on button "NEXT" at bounding box center [812, 444] width 118 height 45
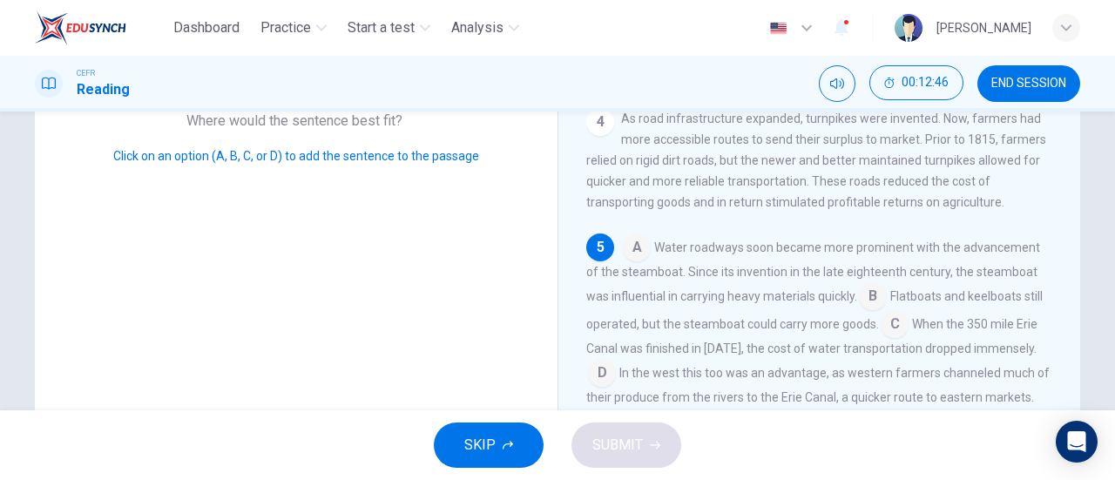
scroll to position [319, 0]
click at [590, 361] on input at bounding box center [602, 375] width 28 height 28
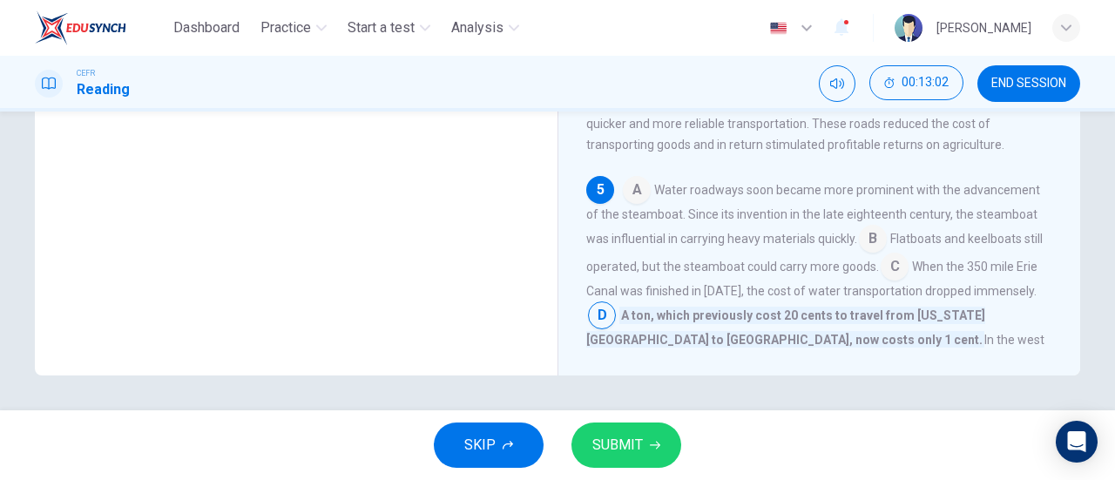
scroll to position [375, 0]
click at [622, 446] on span "SUBMIT" at bounding box center [617, 445] width 51 height 24
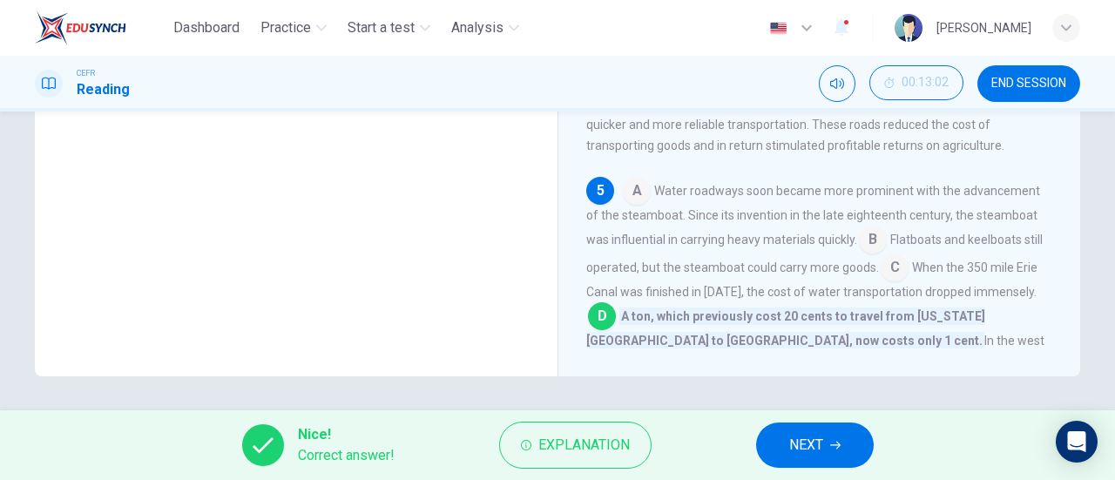
click at [809, 444] on span "NEXT" at bounding box center [806, 445] width 34 height 24
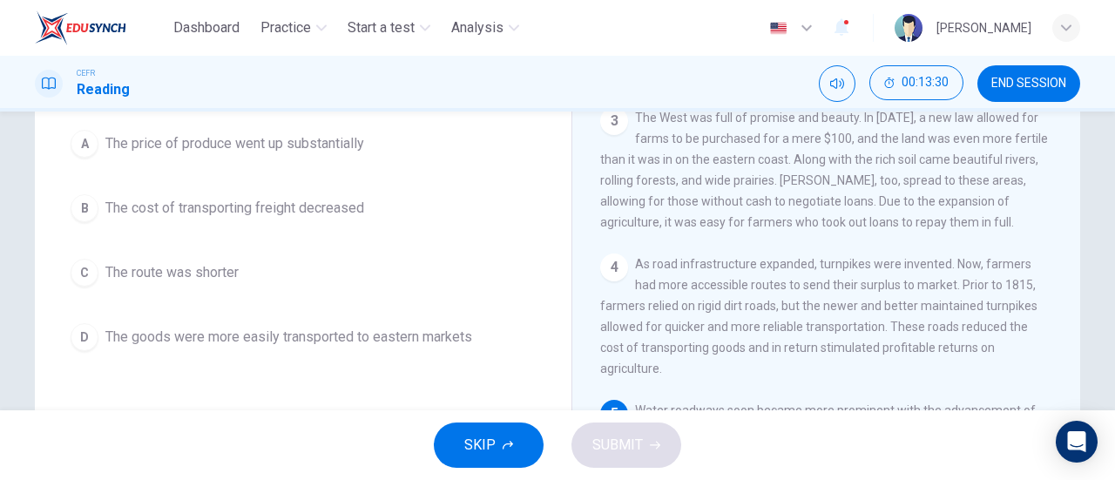
scroll to position [165, 0]
click at [125, 141] on span "The price of produce went up substantially" at bounding box center [234, 142] width 259 height 21
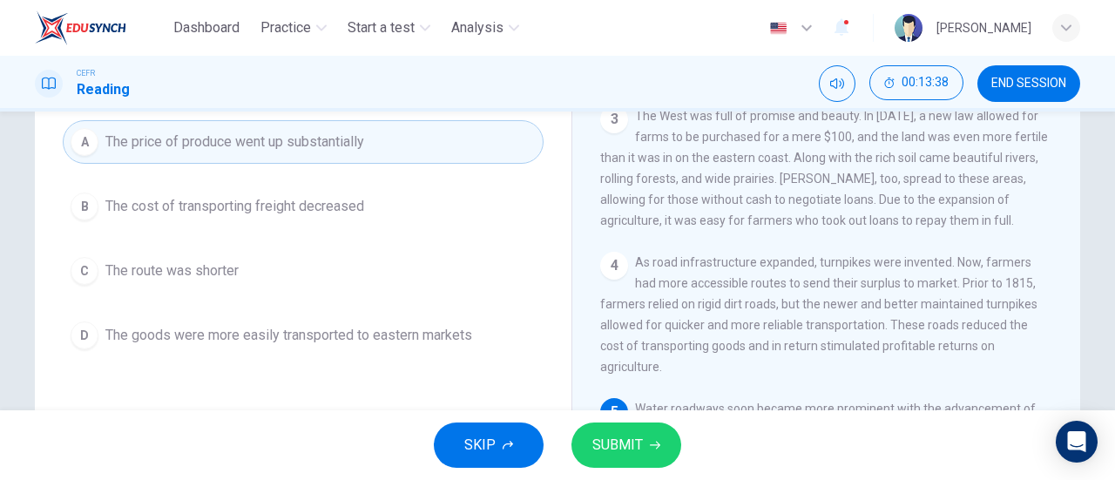
click at [631, 443] on span "SUBMIT" at bounding box center [617, 445] width 51 height 24
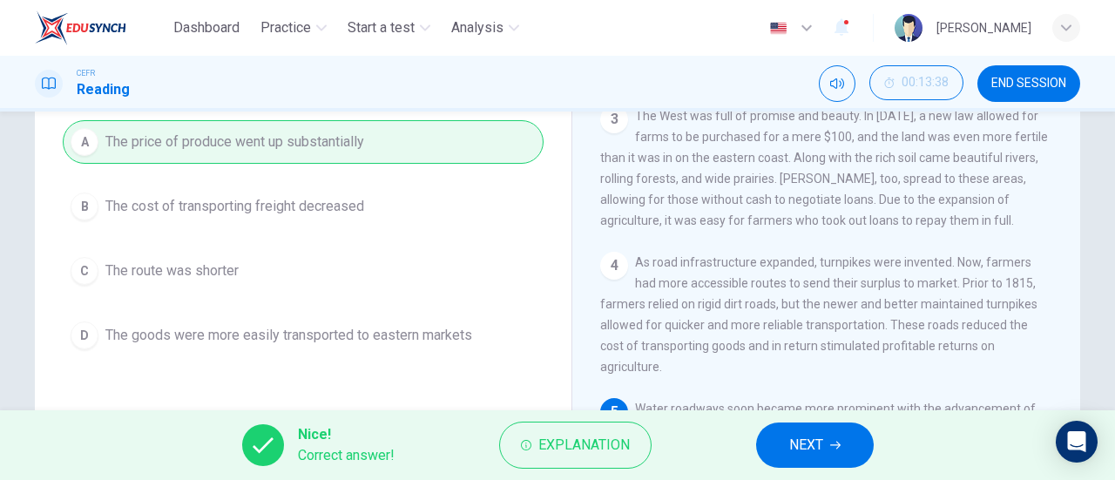
click at [808, 449] on span "NEXT" at bounding box center [806, 445] width 34 height 24
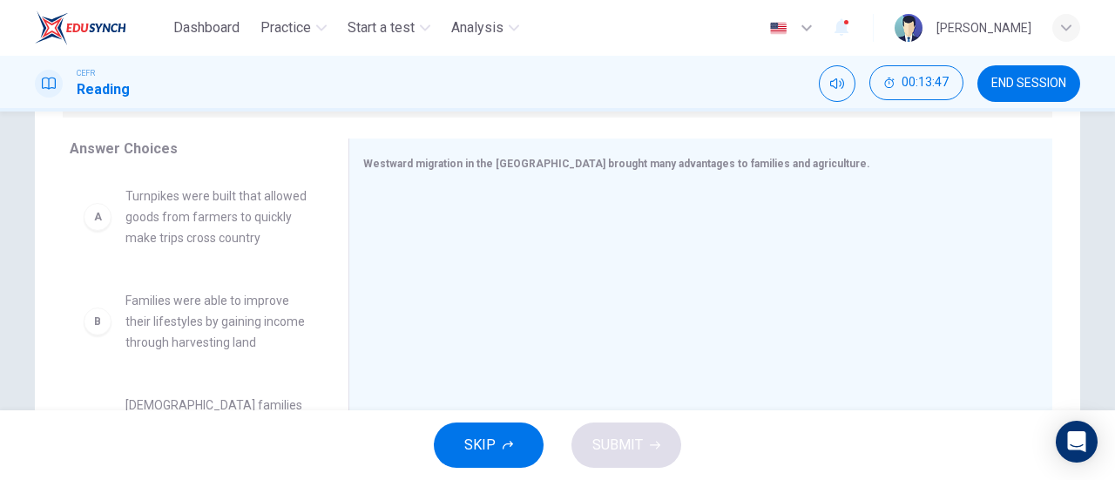
scroll to position [0, 0]
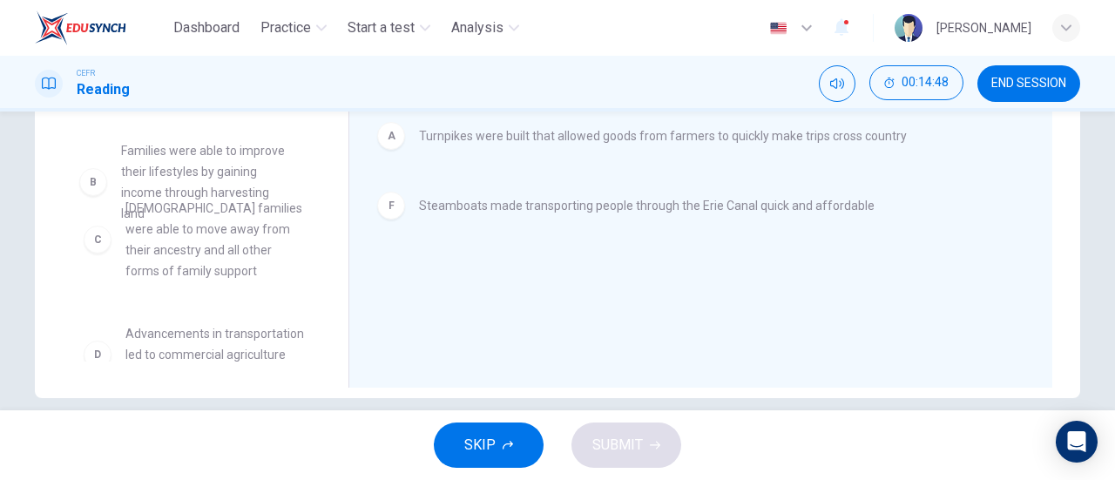
scroll to position [354, 0]
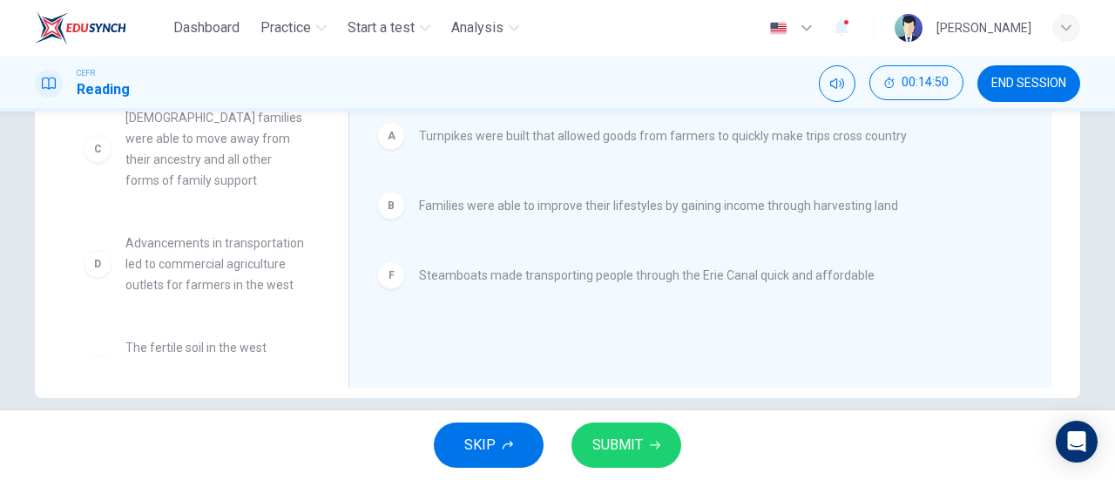
click at [621, 435] on span "SUBMIT" at bounding box center [617, 445] width 51 height 24
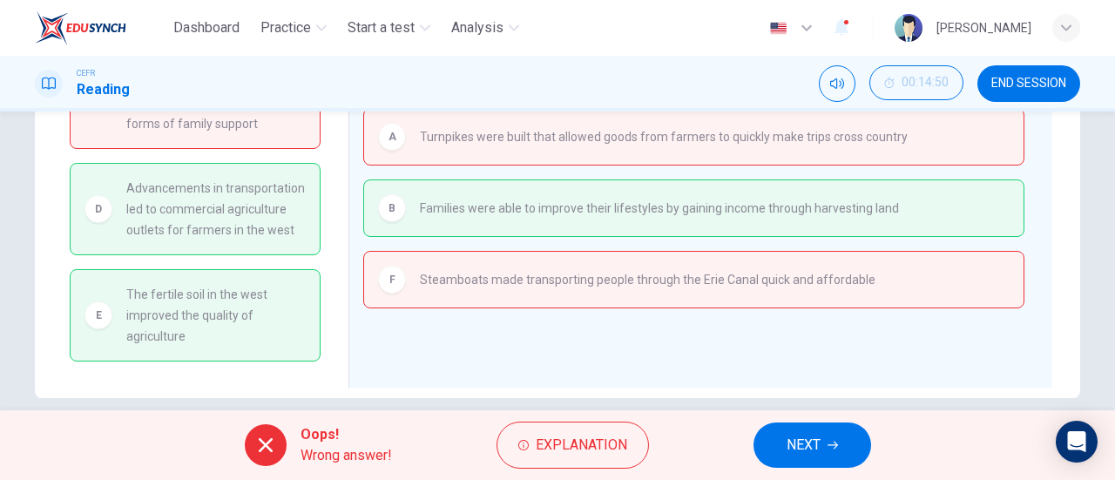
scroll to position [77, 0]
click at [573, 455] on span "Explanation" at bounding box center [581, 445] width 91 height 24
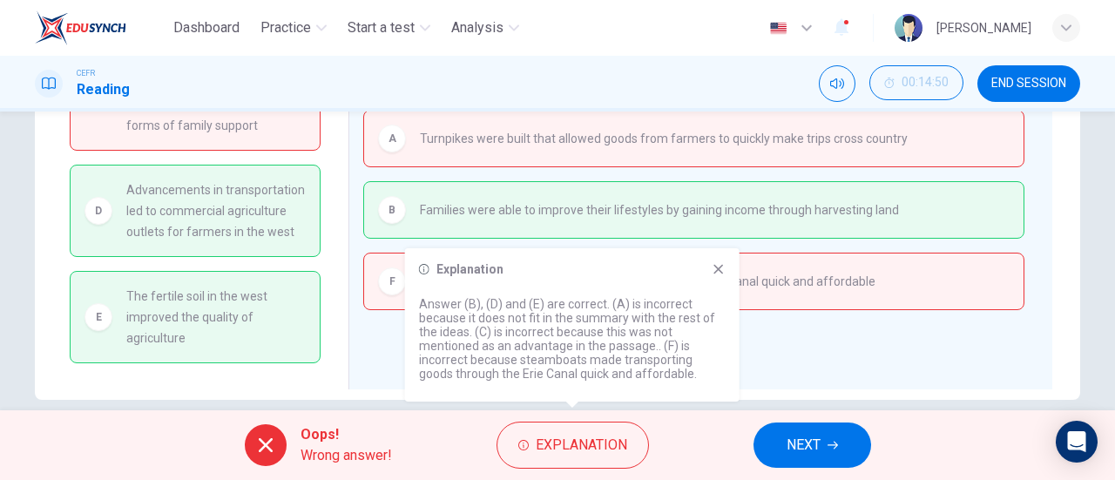
click at [815, 447] on span "NEXT" at bounding box center [803, 445] width 34 height 24
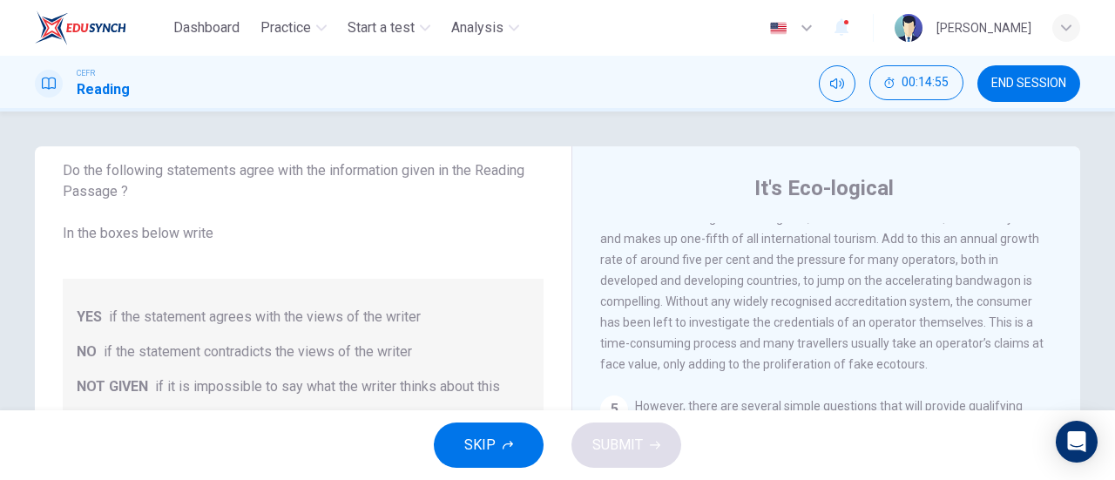
scroll to position [827, 0]
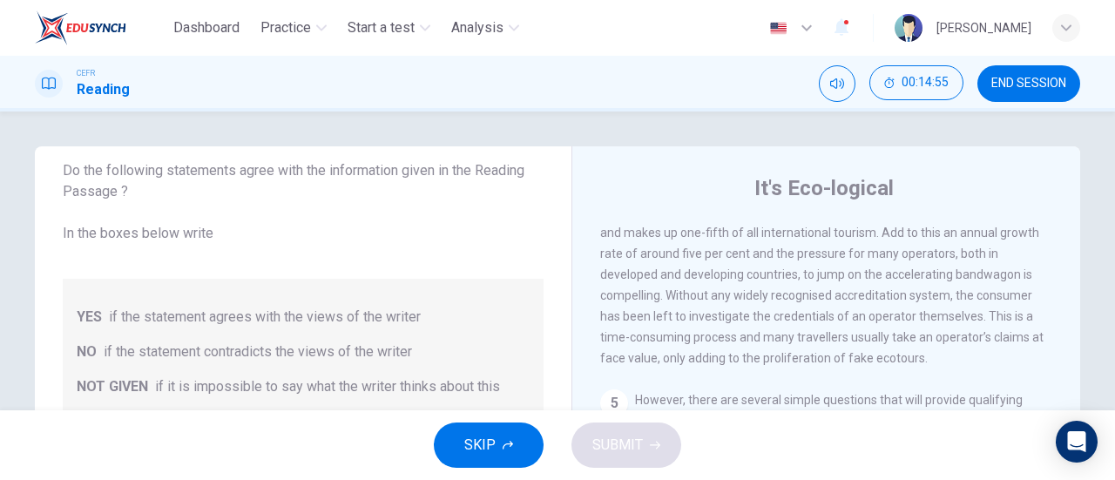
click at [1035, 82] on span "END SESSION" at bounding box center [1028, 84] width 75 height 14
